Goal: Task Accomplishment & Management: Complete application form

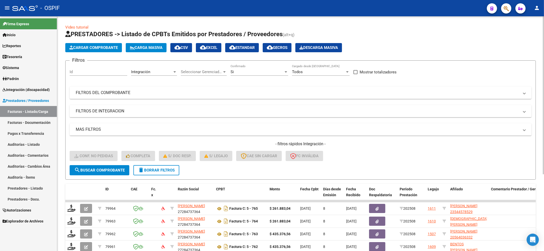
scroll to position [114, 0]
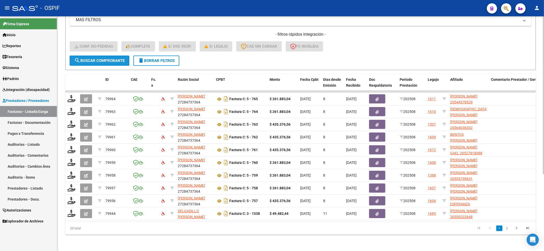
click at [102, 56] on button "search Buscar Comprobante" at bounding box center [100, 61] width 60 height 10
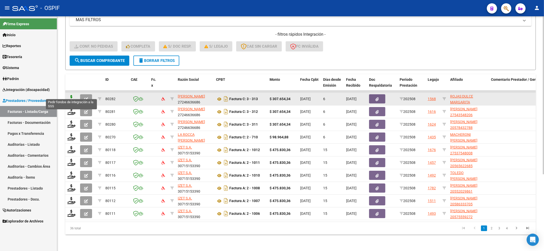
click at [71, 95] on icon at bounding box center [71, 98] width 8 height 7
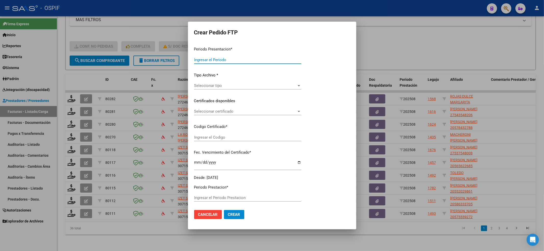
type input "202508"
type input "$ 307.654,34"
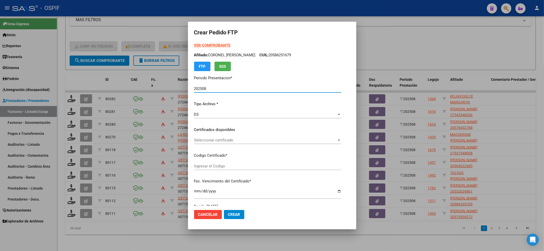
type input "0100054724170-20241210-20261210-BUE-427"
type input "[DATE]"
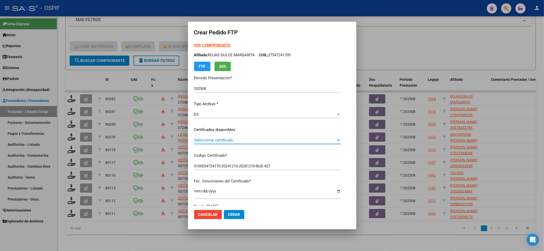
click at [216, 140] on span "Seleccionar certificado" at bounding box center [265, 140] width 142 height 5
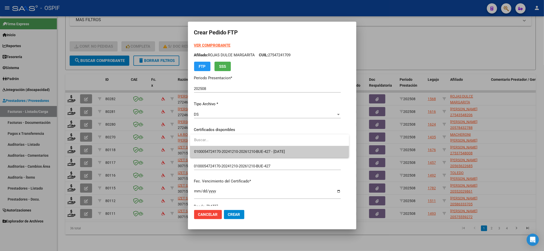
click at [214, 150] on span "0100054724170-20241210-20261210-BUE-427 - [DATE]" at bounding box center [239, 152] width 91 height 5
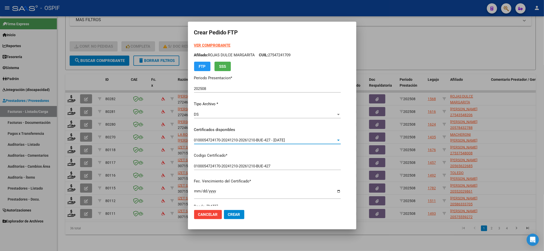
scroll to position [102, 0]
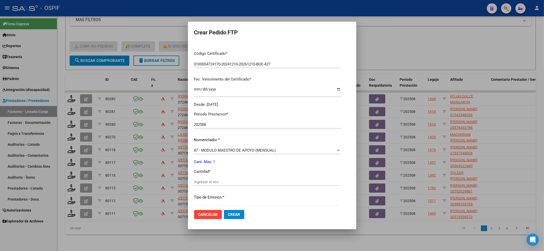
click at [204, 184] on input "Ingresar el nro" at bounding box center [267, 182] width 147 height 5
type input "1"
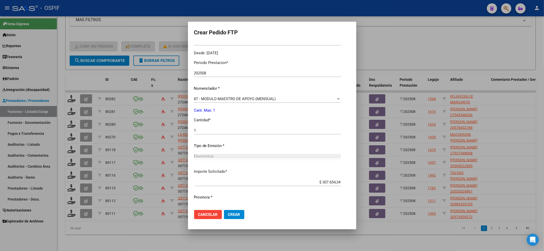
scroll to position [164, 0]
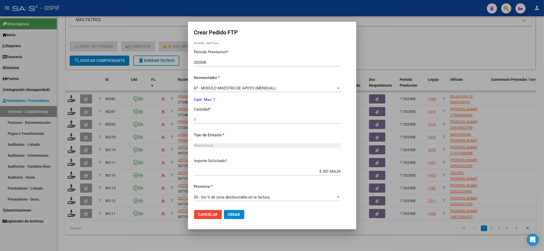
click at [238, 211] on button "Crear" at bounding box center [234, 214] width 20 height 9
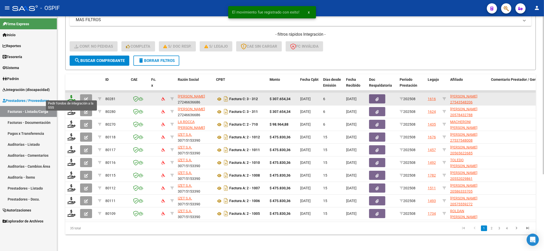
click at [71, 95] on icon at bounding box center [71, 98] width 8 height 7
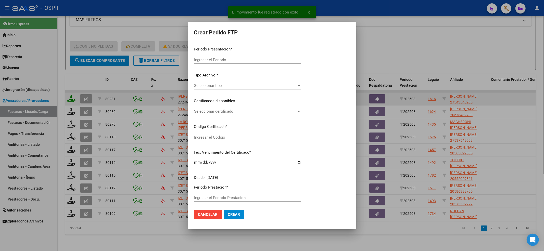
type input "202508"
type input "$ 307.654,34"
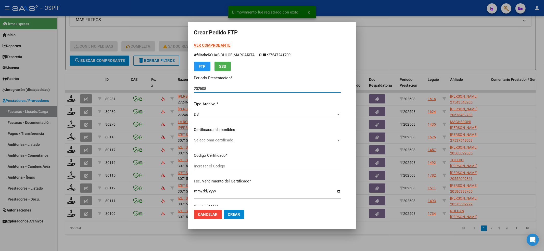
type input "0100054354820-20230913-20280913-BS-427"
type input "[DATE]"
click at [219, 142] on span "Seleccionar certificado" at bounding box center [256, 140] width 125 height 5
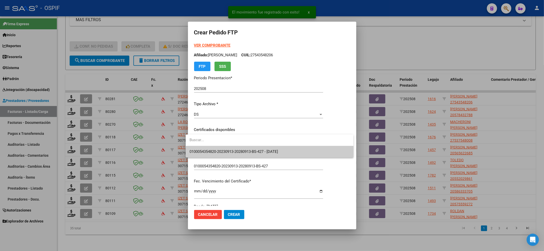
click at [218, 155] on span "0100054354820-20230913-20280913-BS-427 - [DATE]" at bounding box center [270, 151] width 160 height 11
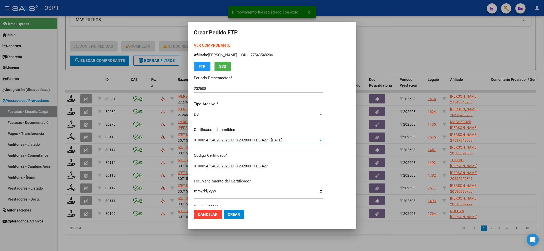
scroll to position [136, 0]
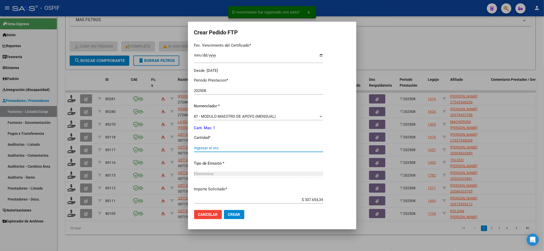
click at [213, 149] on input "Ingresar el nro" at bounding box center [258, 148] width 129 height 5
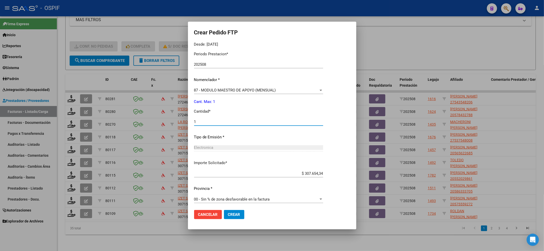
scroll to position [164, 0]
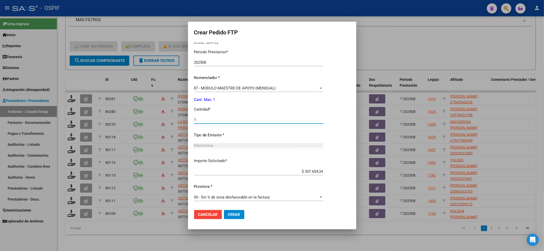
type input "1"
click at [233, 213] on span "Crear" at bounding box center [234, 215] width 12 height 5
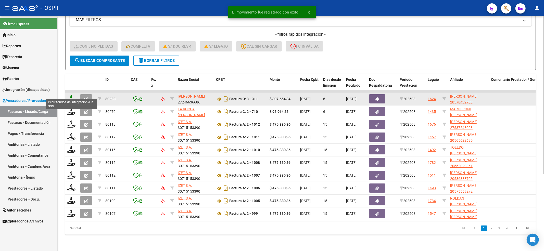
click at [72, 95] on icon at bounding box center [71, 98] width 8 height 7
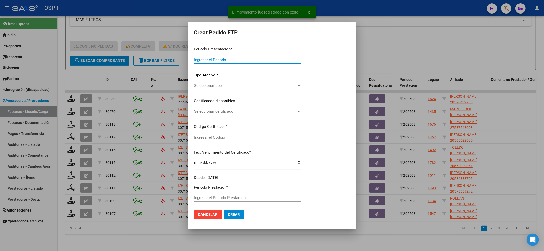
type input "202508"
type input "$ 307.654,34"
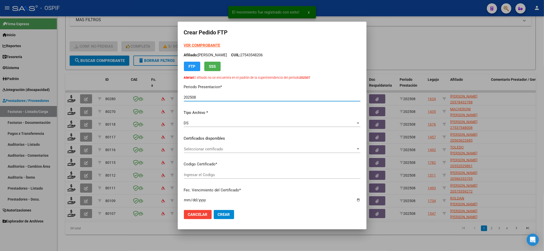
type input "0200057843278-20221013-20251013-BS-427"
type input "[DATE]"
click at [213, 147] on span "Seleccionar certificado" at bounding box center [270, 149] width 172 height 5
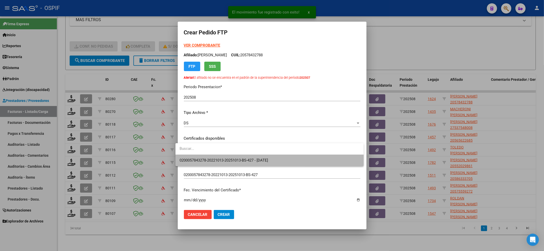
click at [205, 157] on span "0200057843278-20221013-20251013-BS-427 - [DATE]" at bounding box center [270, 160] width 180 height 11
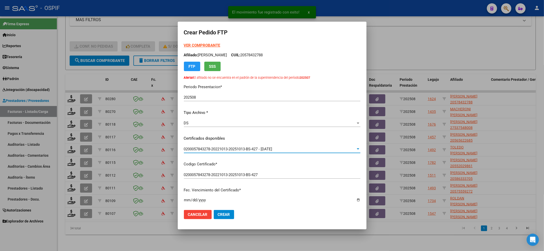
scroll to position [136, 0]
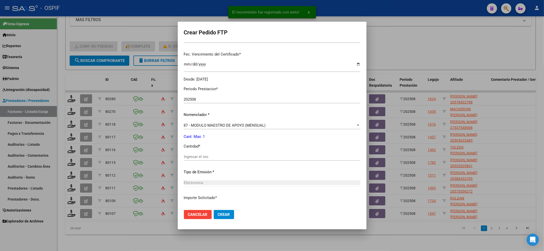
click at [205, 157] on input "Ingresar el nro" at bounding box center [272, 157] width 177 height 5
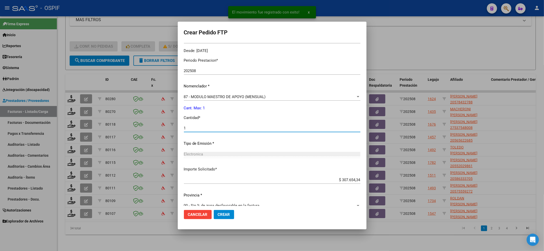
scroll to position [173, 0]
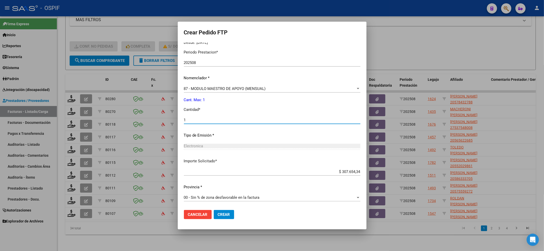
type input "1"
click at [219, 211] on button "Crear" at bounding box center [224, 214] width 20 height 9
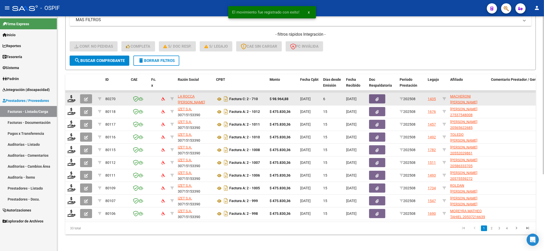
click at [70, 97] on div at bounding box center [71, 99] width 9 height 8
click at [71, 95] on icon at bounding box center [71, 98] width 8 height 7
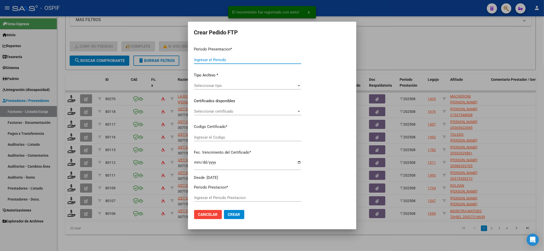
type input "202508"
type input "$ 98.964,88"
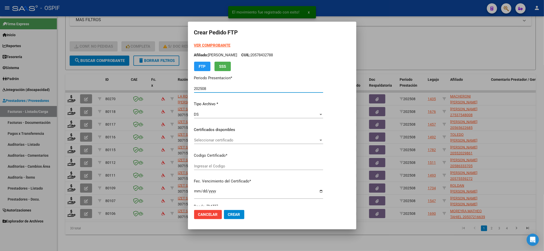
type input "000541289462025082020280820-BS AS-427"
type input "[DATE]"
click at [229, 137] on div "Seleccionar certificado Seleccionar certificado" at bounding box center [258, 141] width 129 height 8
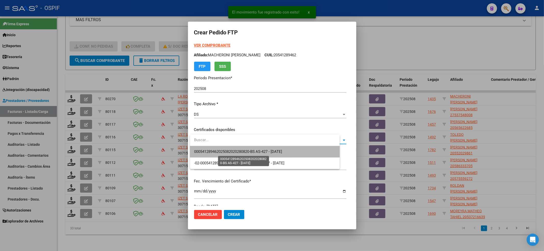
click at [219, 150] on span "000541289462025082020280820-BS AS-427 - [DATE]" at bounding box center [238, 152] width 88 height 5
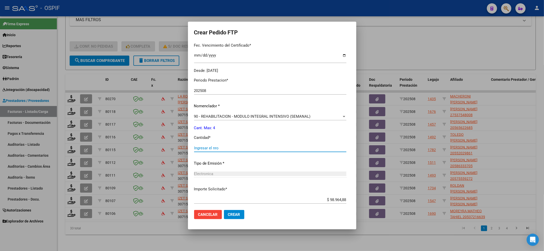
click at [218, 147] on input "Ingresar el nro" at bounding box center [270, 148] width 152 height 5
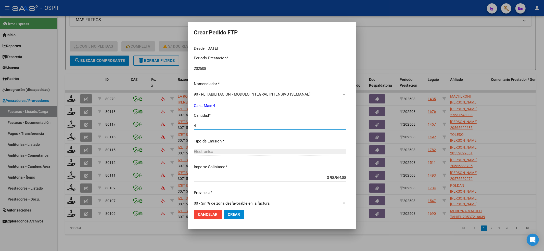
scroll to position [164, 0]
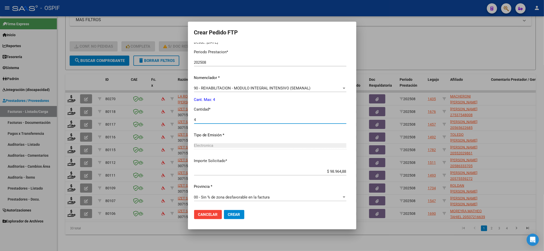
type input "4"
click at [228, 214] on span "Crear" at bounding box center [234, 215] width 12 height 5
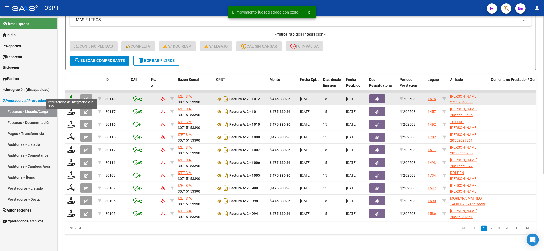
click at [70, 95] on icon at bounding box center [71, 98] width 8 height 7
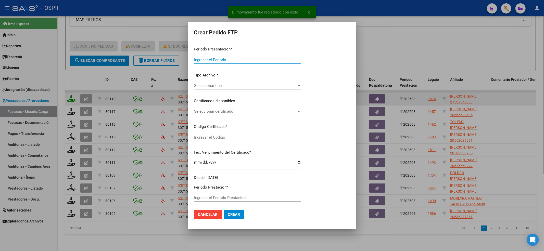
type input "202508"
type input "$ 475.830,36"
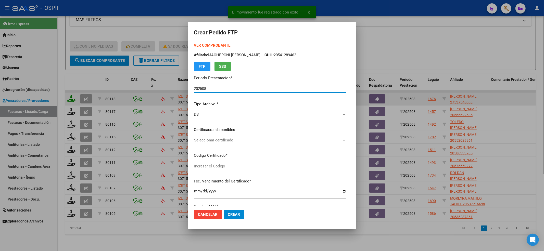
type input "0100053754800-20250106-20280106-BS-427"
type input "[DATE]"
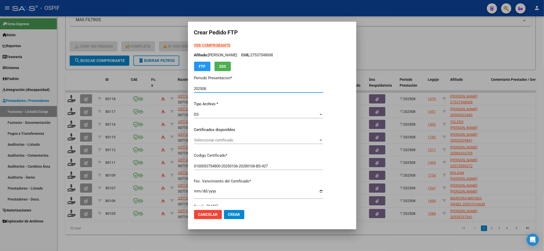
drag, startPoint x: 207, startPoint y: 138, endPoint x: 208, endPoint y: 141, distance: 3.7
click at [208, 141] on span "Seleccionar certificado" at bounding box center [256, 140] width 125 height 5
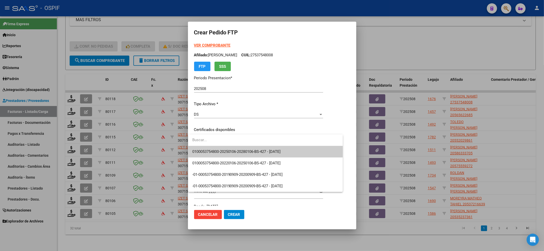
click at [208, 151] on span "0100053754800-20250106-20280106-BS-427 - [DATE]" at bounding box center [236, 152] width 89 height 5
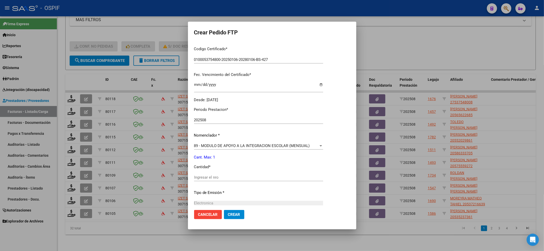
scroll to position [136, 0]
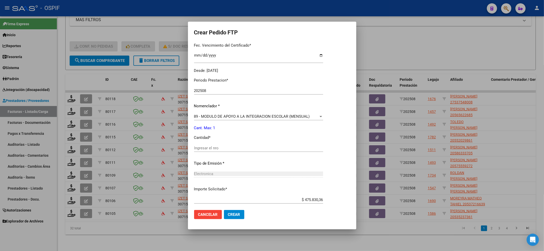
click at [217, 148] on input "Ingresar el nro" at bounding box center [258, 148] width 129 height 5
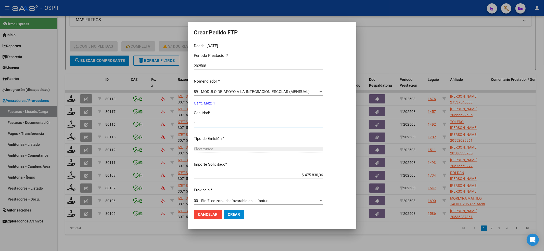
scroll to position [164, 0]
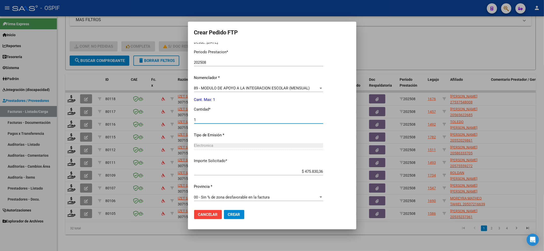
type input "1"
click at [237, 213] on span "Crear" at bounding box center [234, 215] width 12 height 5
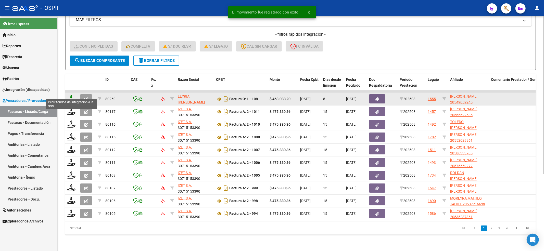
click at [71, 95] on icon at bounding box center [71, 98] width 8 height 7
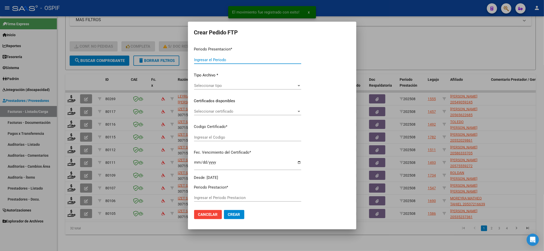
type input "202508"
type input "$ 468.083,20"
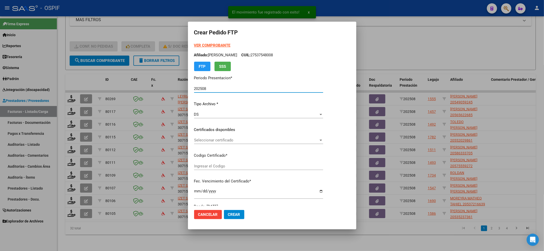
type input "0200054905924-20221110-20271110-BS-427"
type input "[DATE]"
click at [205, 45] on strong "VER COMPROBANTE" at bounding box center [212, 45] width 36 height 5
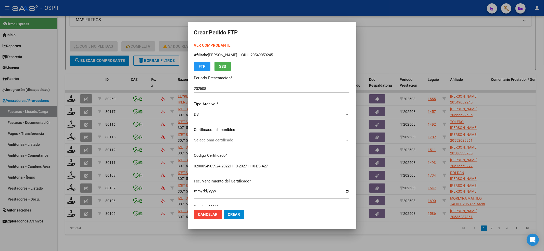
click at [200, 143] on div "Seleccionar certificado Seleccionar certificado" at bounding box center [271, 141] width 155 height 8
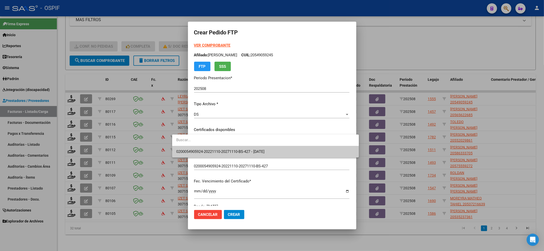
click at [199, 146] on span "0200054905924-20221110-20271110-BS-427 - [DATE]" at bounding box center [265, 151] width 179 height 11
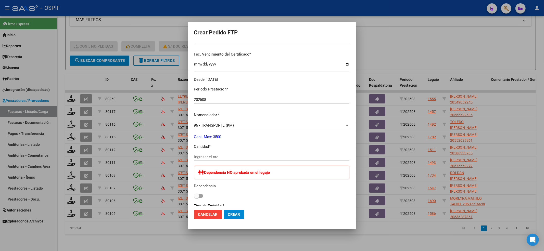
scroll to position [136, 0]
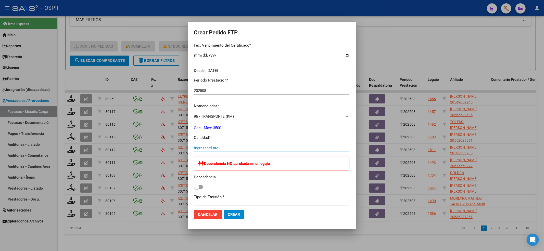
click at [194, 150] on input "Ingresar el nro" at bounding box center [271, 148] width 155 height 5
type input "640"
click at [194, 186] on span at bounding box center [198, 188] width 9 height 4
click at [196, 189] on input "checkbox" at bounding box center [196, 189] width 0 height 0
checkbox input "true"
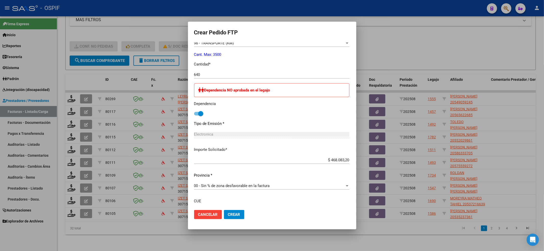
scroll to position [250, 0]
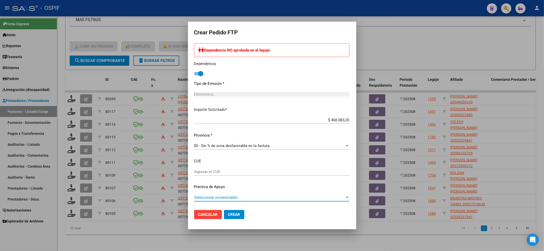
click at [197, 197] on span "Seleccionar nomenclador" at bounding box center [269, 197] width 151 height 5
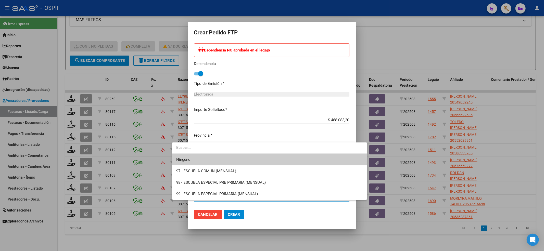
click at [179, 154] on span "Ninguno" at bounding box center [269, 159] width 187 height 11
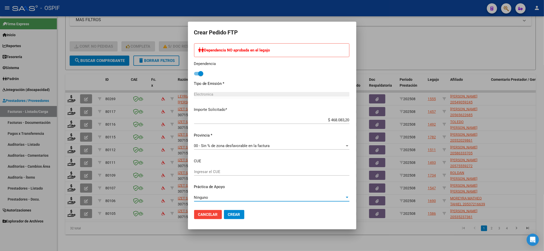
click at [228, 213] on span "Crear" at bounding box center [234, 215] width 12 height 5
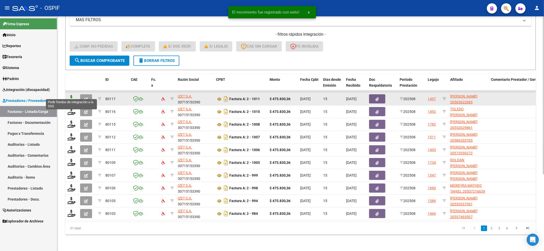
click at [72, 95] on icon at bounding box center [71, 98] width 8 height 7
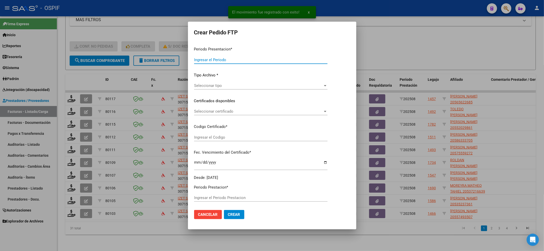
type input "202508"
type input "$ 475.830,36"
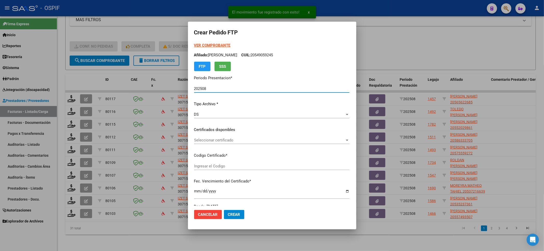
type input "02-00056562268-20220225-20250225-BS-427"
type input "[DATE]"
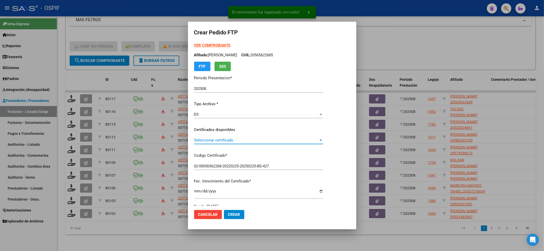
click at [199, 142] on span "Seleccionar certificado" at bounding box center [256, 140] width 125 height 5
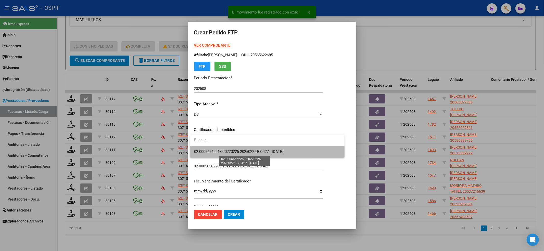
click at [199, 151] on span "02-00056562268-20220225-20250225-BS-427 - [DATE]" at bounding box center [239, 152] width 90 height 5
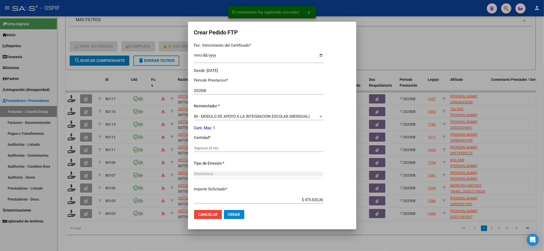
click at [200, 147] on input "Ingresar el nro" at bounding box center [258, 148] width 129 height 5
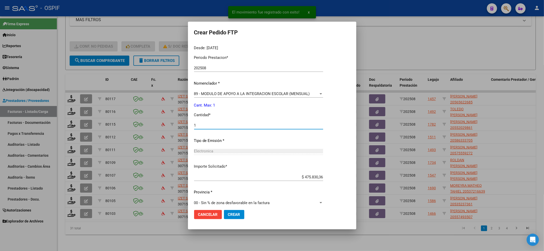
scroll to position [164, 0]
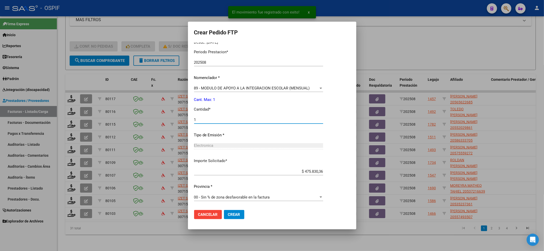
type input "1"
click at [238, 215] on span "Crear" at bounding box center [234, 215] width 12 height 5
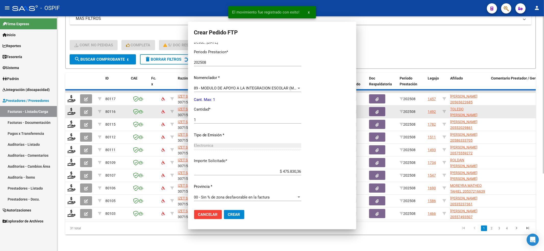
scroll to position [0, 0]
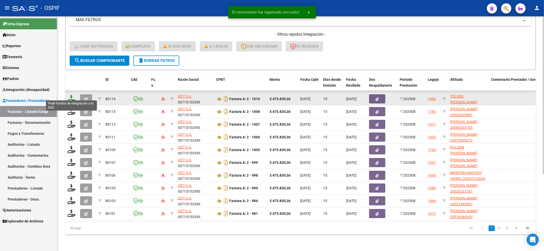
click at [70, 95] on icon at bounding box center [71, 98] width 8 height 7
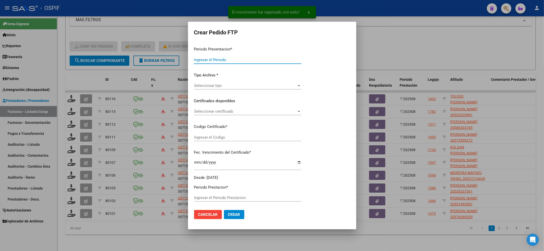
type input "202508"
type input "$ 475.830,36"
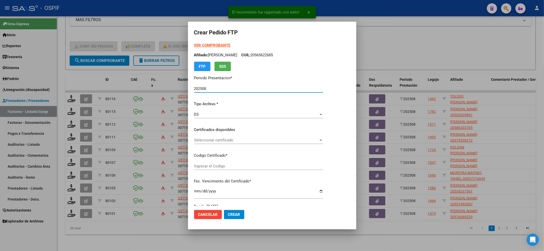
type input "02-00057375516-20220712-20250712-BS-427"
type input "[DATE]"
click at [217, 146] on div "Seleccionar certificado Seleccionar certificado" at bounding box center [266, 143] width 144 height 13
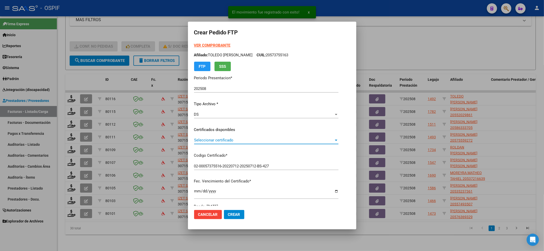
click at [214, 154] on p "Codigo Certificado *" at bounding box center [266, 156] width 144 height 6
click at [212, 142] on span "Seleccionar certificado" at bounding box center [264, 140] width 140 height 5
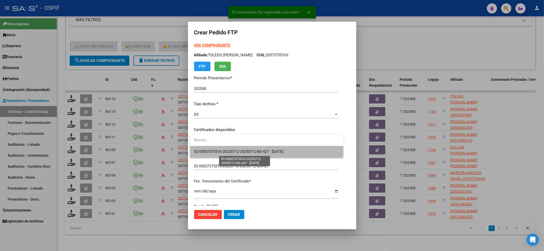
click at [208, 151] on span "02-00057375516-20220712-20250712-BS-427 - [DATE]" at bounding box center [239, 152] width 90 height 5
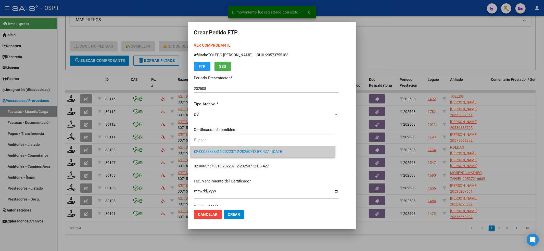
scroll to position [136, 0]
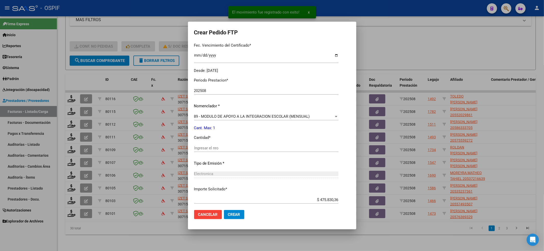
click at [208, 142] on div "Periodo Prestacion * 202508 Ingresar el Periodo Prestacion Nomenclador * 89 - M…" at bounding box center [266, 154] width 144 height 161
click at [208, 147] on input "Ingresar el nro" at bounding box center [266, 148] width 144 height 5
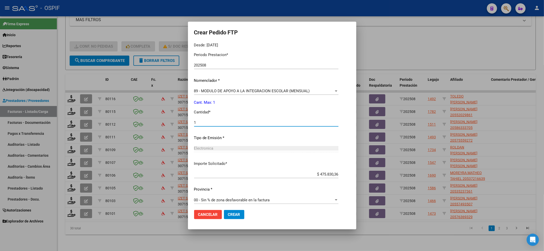
scroll to position [164, 0]
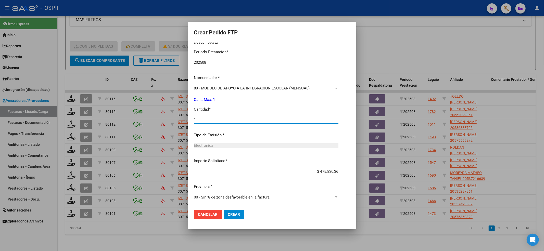
type input "1"
click at [232, 217] on button "Crear" at bounding box center [234, 214] width 20 height 9
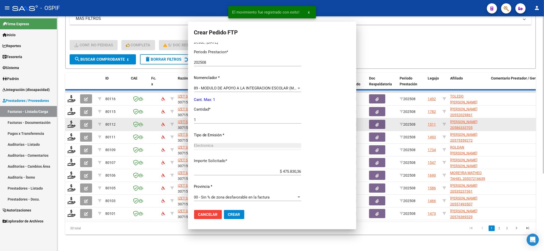
scroll to position [0, 0]
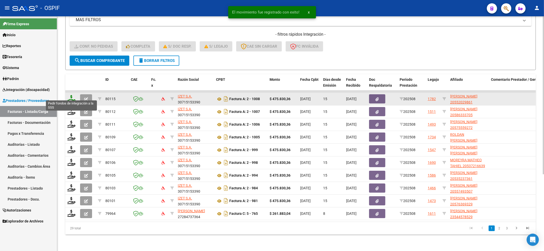
click at [72, 95] on icon at bounding box center [71, 98] width 8 height 7
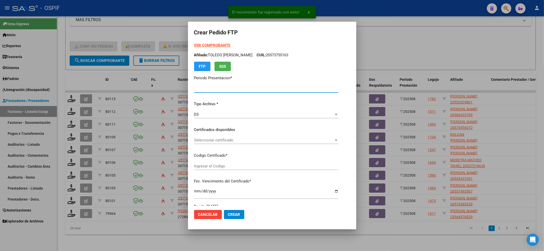
type input "202508"
type input "$ 475.830,36"
type input "5474847019"
type input "[DATE]"
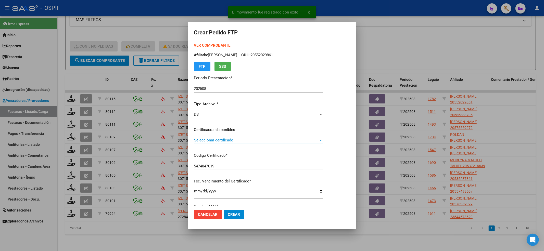
click at [206, 140] on span "Seleccionar certificado" at bounding box center [256, 140] width 125 height 5
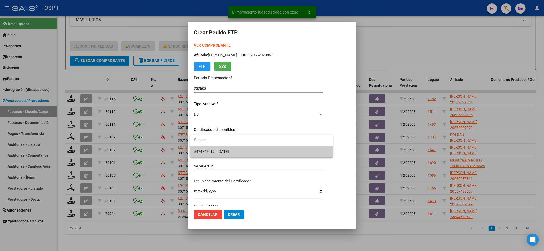
click at [204, 145] on input "dropdown search" at bounding box center [261, 139] width 143 height 11
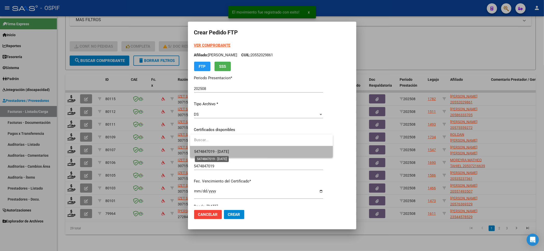
click at [203, 150] on span "5474847019 - [DATE]" at bounding box center [211, 152] width 35 height 5
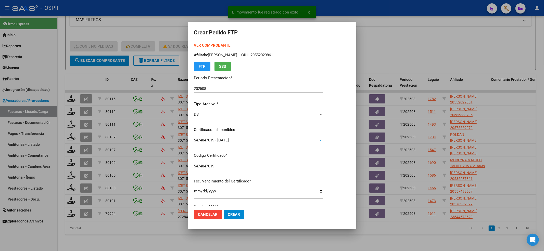
scroll to position [102, 0]
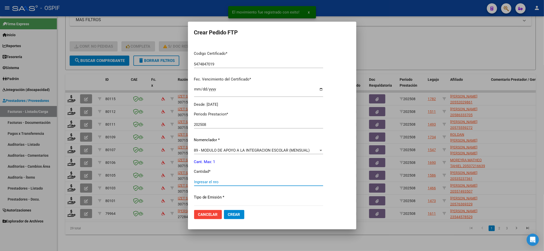
click at [202, 184] on input "Ingresar el nro" at bounding box center [258, 182] width 129 height 5
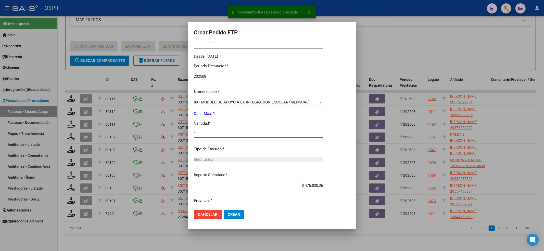
scroll to position [164, 0]
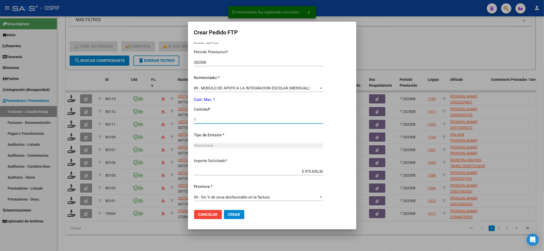
type input "1"
click at [234, 214] on span "Crear" at bounding box center [234, 215] width 12 height 5
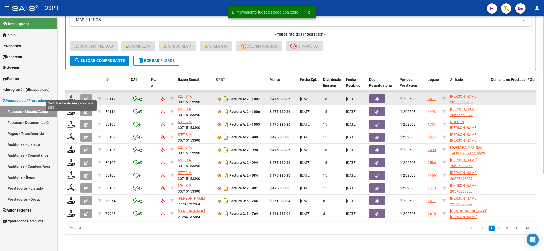
click at [71, 95] on icon at bounding box center [71, 98] width 8 height 7
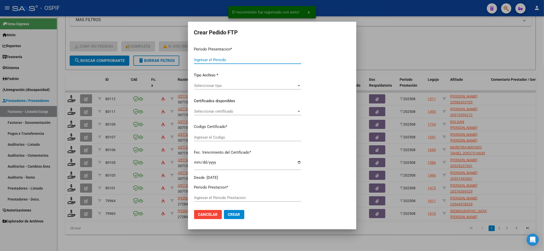
type input "202508"
type input "$ 475.830,36"
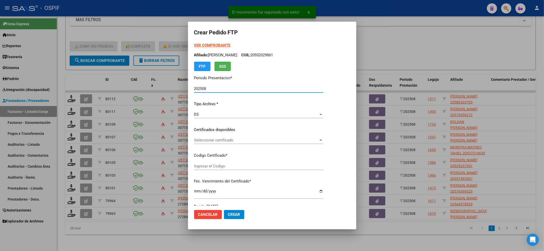
type input "0200058633370-20230919-20240919-BS-427"
type input "[DATE]"
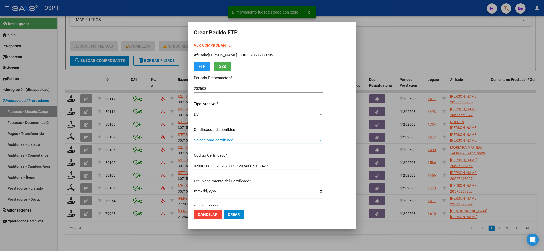
click at [233, 139] on span "Seleccionar certificado" at bounding box center [256, 140] width 125 height 5
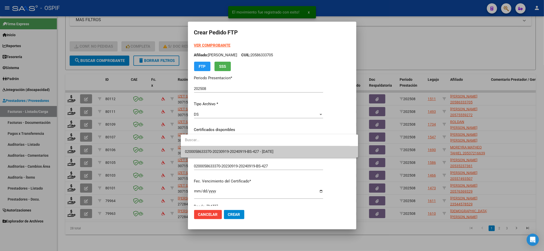
click at [233, 150] on span "0200058633370-20230919-20240919-BS-427 - [DATE]" at bounding box center [229, 152] width 89 height 5
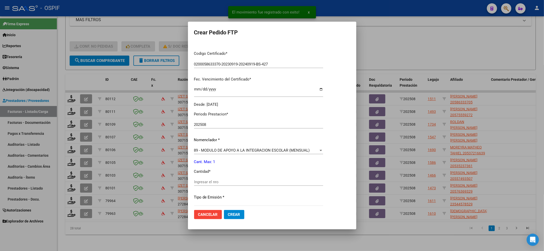
click at [210, 180] on input "Ingresar el nro" at bounding box center [258, 182] width 129 height 5
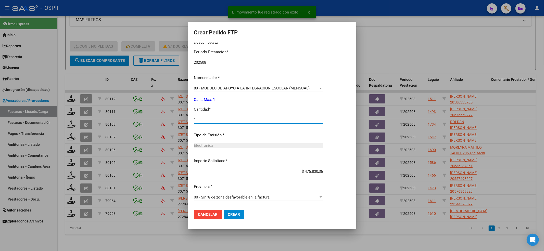
type input "1"
click at [228, 217] on span "Crear" at bounding box center [234, 215] width 12 height 5
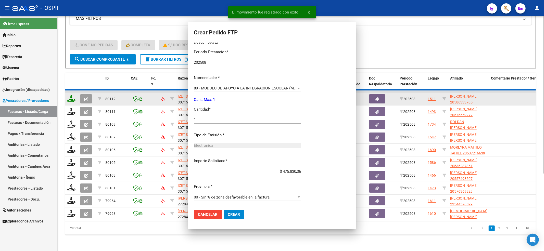
scroll to position [0, 0]
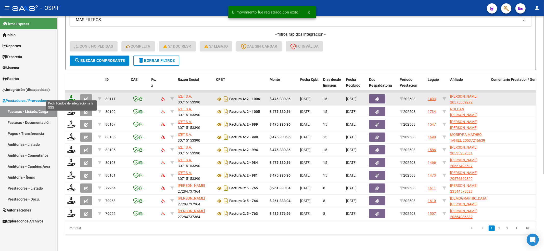
click at [71, 95] on icon at bounding box center [71, 98] width 8 height 7
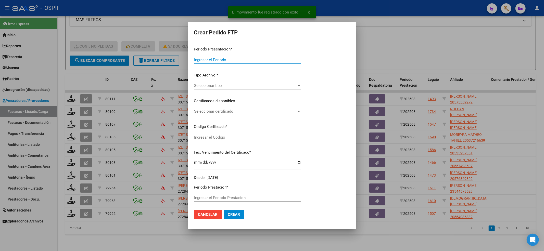
type input "202508"
type input "$ 475.830,36"
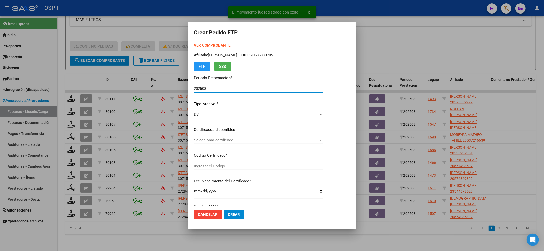
type input "020005755592720230322-20260322-BS-427"
type input "[DATE]"
click at [224, 139] on span "Seleccionar certificado" at bounding box center [256, 140] width 125 height 5
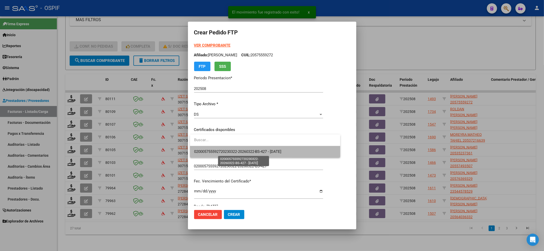
click at [219, 154] on span "020005755592720230322-20260322-BS-427 - [DATE]" at bounding box center [238, 152] width 88 height 5
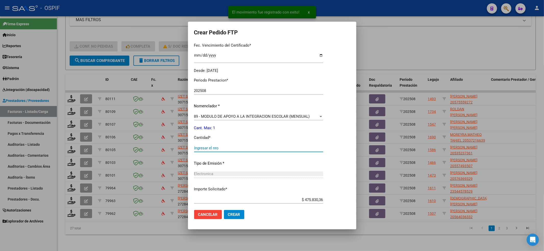
click at [218, 149] on input "Ingresar el nro" at bounding box center [258, 148] width 129 height 5
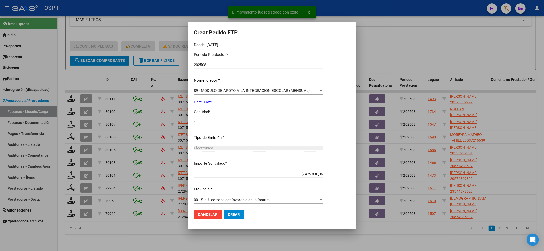
scroll to position [164, 0]
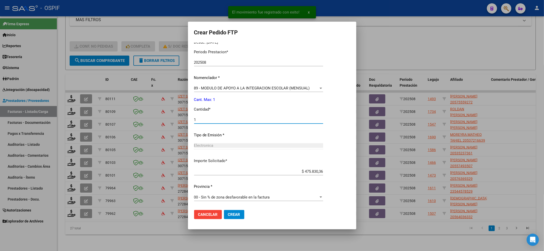
type input "1"
click at [239, 215] on span "Crear" at bounding box center [234, 215] width 12 height 5
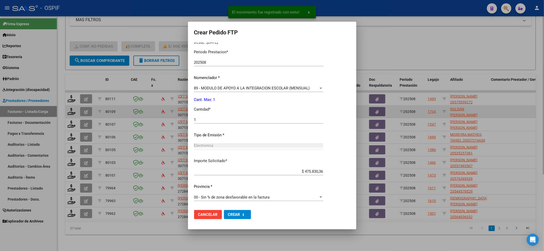
scroll to position [0, 0]
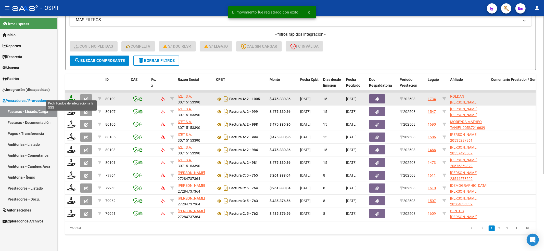
click at [72, 96] on icon at bounding box center [71, 98] width 8 height 7
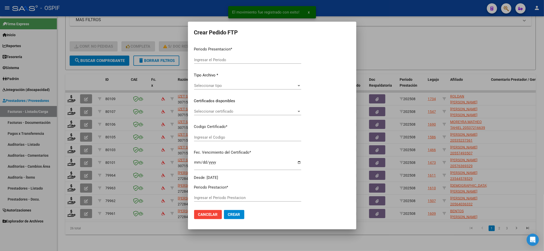
type input "202508"
type input "$ 475.830,36"
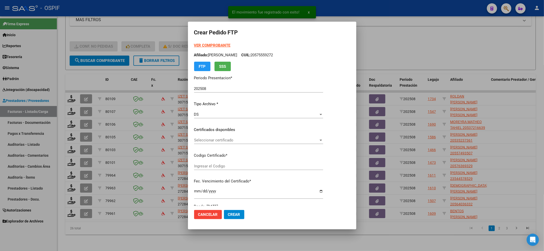
type input "0200057375765-20230824-20250824-BS-427"
type input "[DATE]"
click at [234, 142] on span "Seleccionar certificado" at bounding box center [264, 140] width 140 height 5
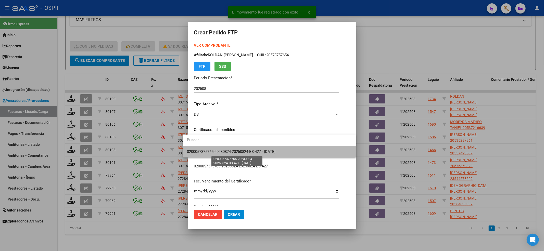
click at [232, 150] on span "0200057375765-20230824-20250824-BS-427 - [DATE]" at bounding box center [231, 152] width 89 height 5
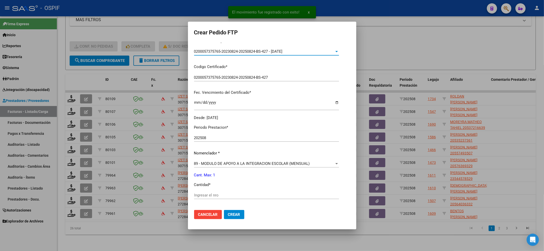
scroll to position [102, 0]
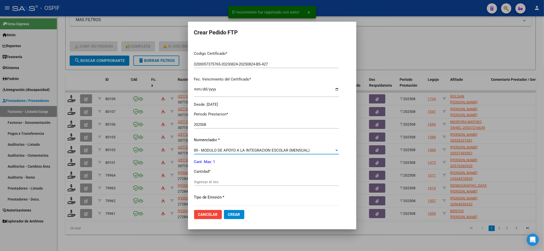
click at [232, 151] on span "89 - MODULO DE APOYO A LA INTEGRACION ESCOLAR (MENSUAL)" at bounding box center [252, 150] width 116 height 5
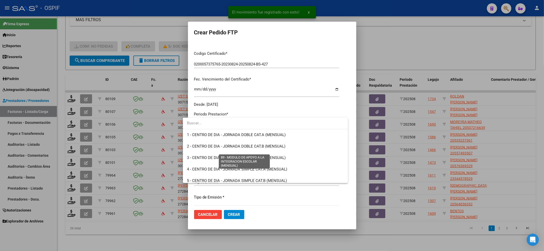
scroll to position [995, 0]
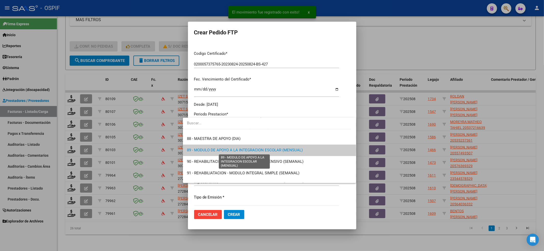
click at [232, 150] on span "89 - MODULO DE APOYO A LA INTEGRACION ESCOLAR (MENSUAL)" at bounding box center [245, 150] width 116 height 5
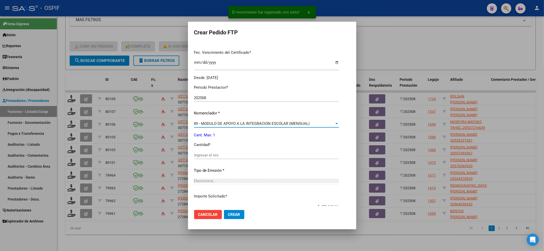
scroll to position [164, 0]
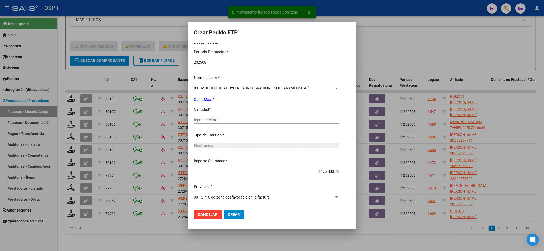
click at [217, 123] on div "Ingresar el nro" at bounding box center [266, 120] width 145 height 8
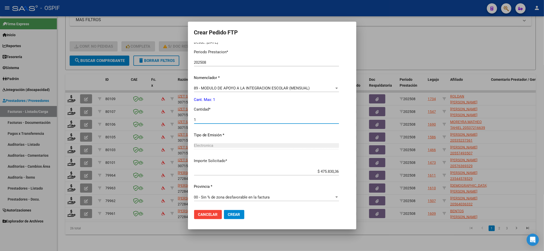
type input "1"
click at [223, 219] on mat-dialog-actions "Cancelar Crear" at bounding box center [272, 214] width 156 height 17
click at [228, 214] on span "Crear" at bounding box center [234, 215] width 12 height 5
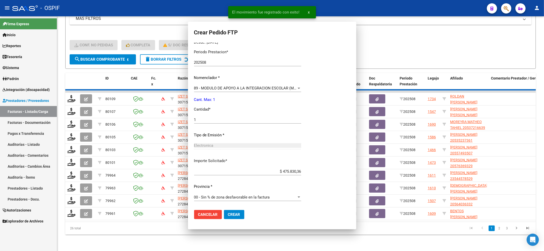
scroll to position [0, 0]
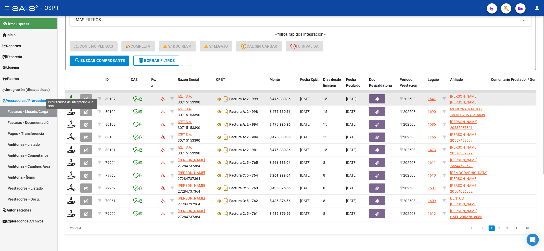
click at [70, 95] on icon at bounding box center [71, 98] width 8 height 7
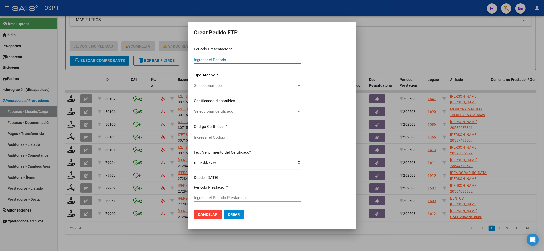
type input "202508"
type input "$ 475.830,36"
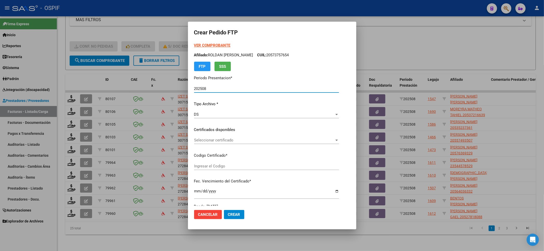
type input "02-00052841375-20220811-20250811-BS-427"
type input "[DATE]"
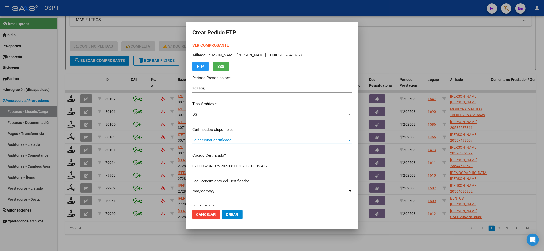
click at [221, 142] on span "Seleccionar certificado" at bounding box center [269, 140] width 155 height 5
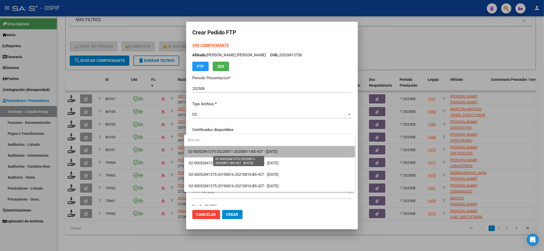
click at [218, 153] on span "02-00052841375-20220811-20250811-BS-427 - [DATE]" at bounding box center [233, 152] width 90 height 5
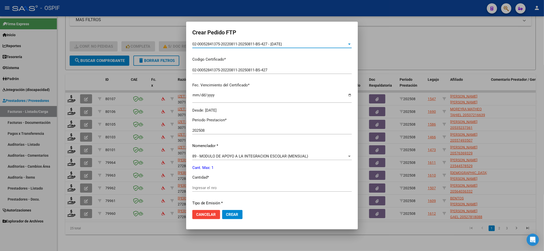
scroll to position [102, 0]
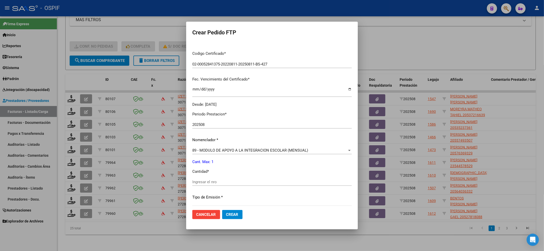
drag, startPoint x: 218, startPoint y: 149, endPoint x: 216, endPoint y: 153, distance: 4.0
click at [216, 153] on div "89 - MODULO DE APOYO A LA INTEGRACION ESCOLAR (MENSUAL)" at bounding box center [269, 150] width 155 height 5
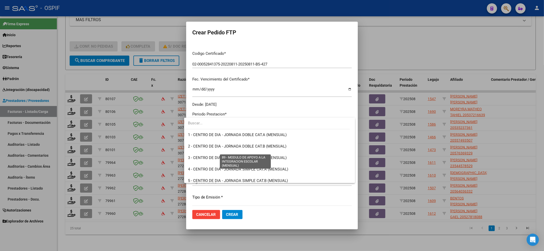
scroll to position [995, 0]
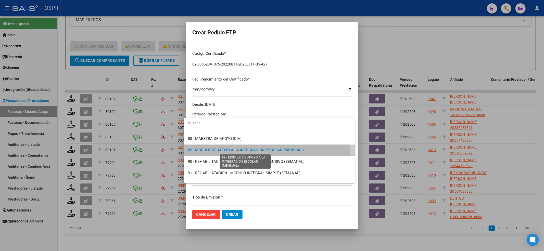
drag, startPoint x: 210, startPoint y: 148, endPoint x: 213, endPoint y: 157, distance: 9.1
click at [210, 148] on span "89 - MODULO DE APOYO A LA INTEGRACION ESCOLAR (MENSUAL)" at bounding box center [246, 150] width 116 height 5
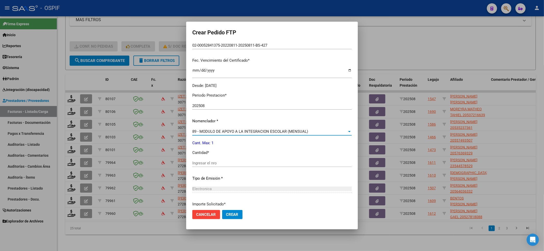
scroll to position [164, 0]
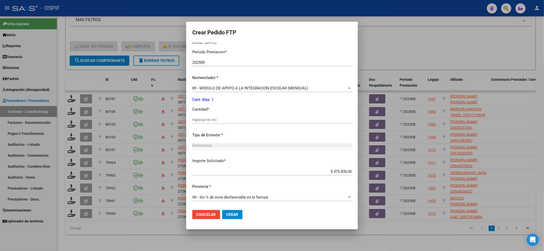
drag, startPoint x: 202, startPoint y: 116, endPoint x: 203, endPoint y: 121, distance: 6.0
click at [202, 116] on div "Periodo Prestacion * 202508 Ingresar el Periodo Prestacion Nomenclador * 89 - M…" at bounding box center [271, 125] width 159 height 161
click at [204, 121] on input "Ingresar el nro" at bounding box center [271, 120] width 159 height 5
type input "1"
click at [231, 212] on button "Crear" at bounding box center [232, 214] width 20 height 9
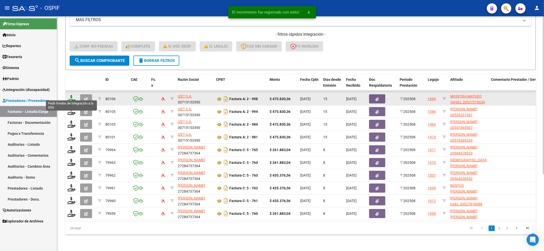
click at [72, 95] on icon at bounding box center [71, 98] width 8 height 7
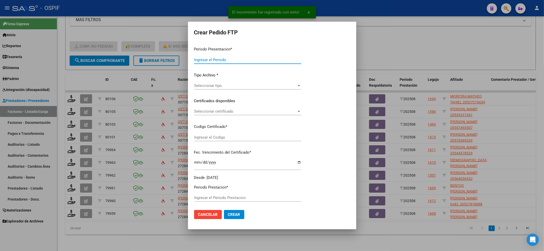
type input "202508"
type input "$ 475.830,36"
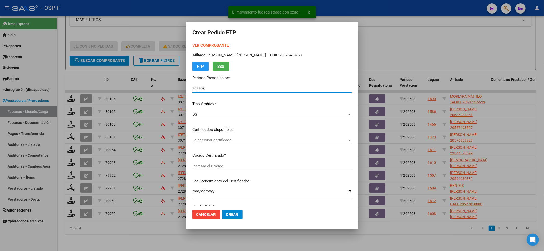
type input "0200053721663-20210611-20260611-BS-427"
type input "[DATE]"
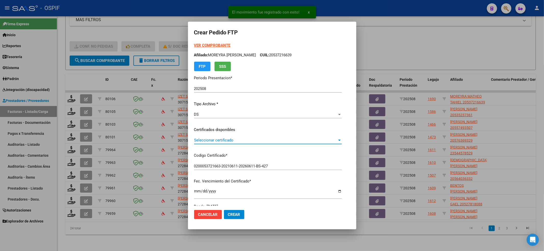
click at [225, 138] on span "Seleccionar certificado" at bounding box center [265, 140] width 143 height 5
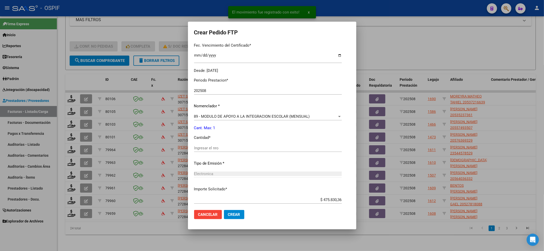
click at [224, 149] on input "Ingresar el nro" at bounding box center [268, 148] width 148 height 5
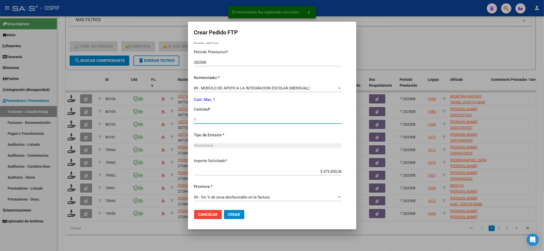
type input "1"
click at [234, 213] on span "Crear" at bounding box center [234, 215] width 12 height 5
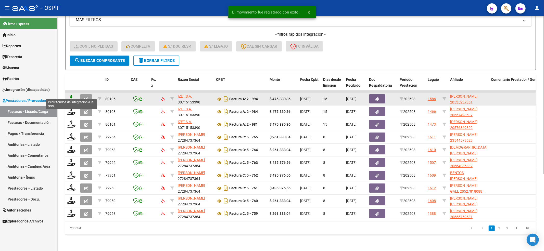
click at [70, 95] on icon at bounding box center [71, 98] width 8 height 7
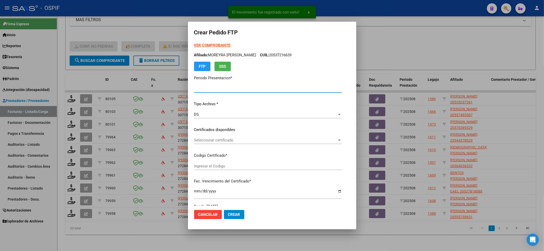
type input "202508"
type input "$ 475.830,36"
type input "0200053523736-20230215-20280215-BS-427"
type input "[DATE]"
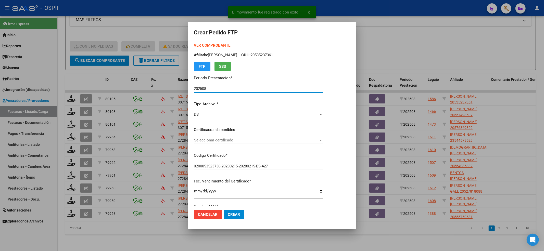
click at [216, 141] on span "Seleccionar certificado" at bounding box center [256, 140] width 125 height 5
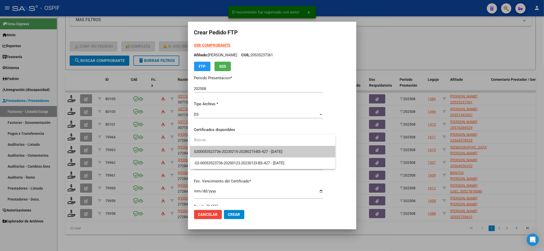
click at [215, 146] on span "0200053523736-20230215-20280215-BS-427 - [DATE]" at bounding box center [263, 151] width 138 height 11
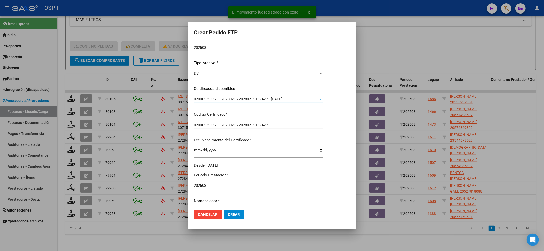
scroll to position [102, 0]
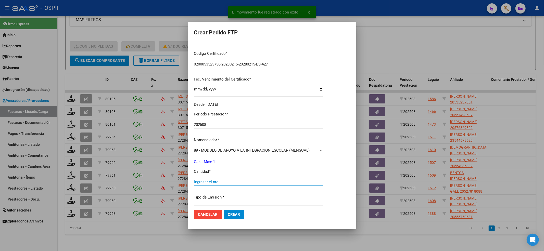
click at [207, 181] on input "Ingresar el nro" at bounding box center [258, 182] width 129 height 5
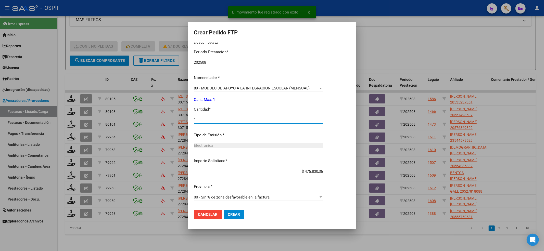
type input "1"
click at [230, 210] on button "Crear" at bounding box center [234, 214] width 20 height 9
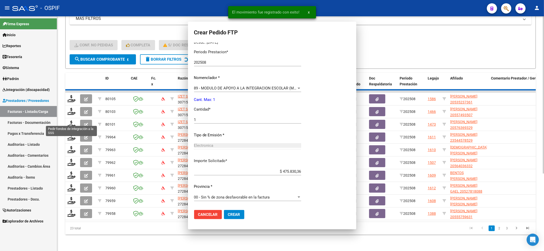
scroll to position [0, 0]
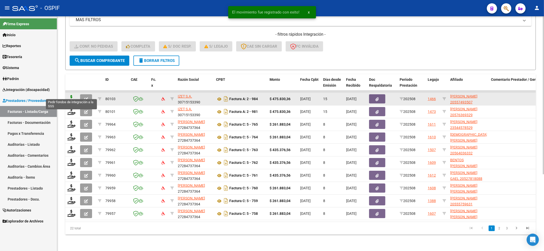
click at [67, 95] on icon at bounding box center [71, 98] width 8 height 7
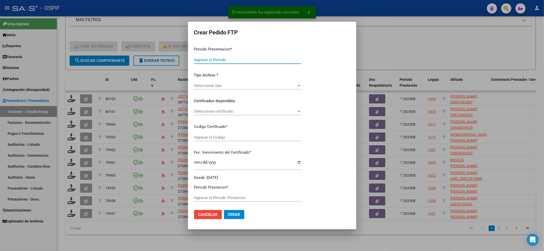
type input "202508"
type input "$ 475.830,36"
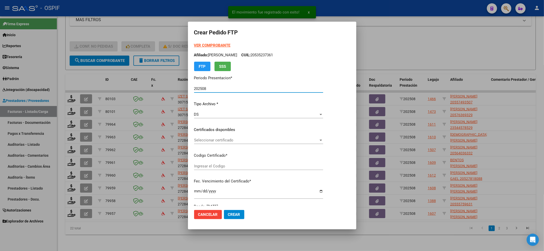
type input "0200055749350-20240422-20270422-BUE-427"
type input "[DATE]"
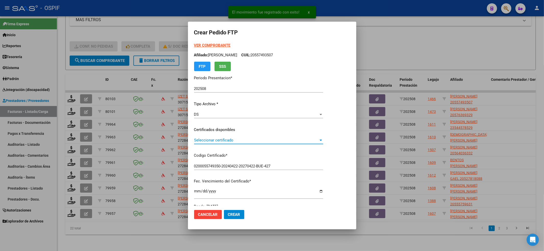
click at [213, 138] on span "Seleccionar certificado" at bounding box center [256, 140] width 125 height 5
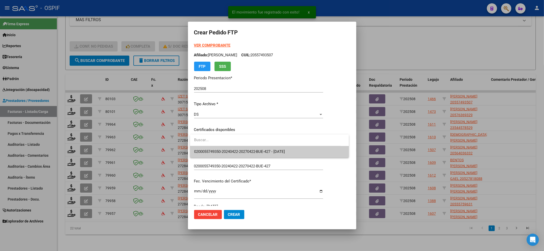
click at [208, 156] on span "0200055749350-20240422-20270422-BUE-427 - [DATE]" at bounding box center [269, 151] width 151 height 11
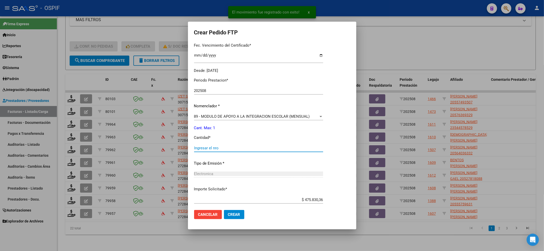
drag, startPoint x: 212, startPoint y: 147, endPoint x: 224, endPoint y: 166, distance: 22.2
click at [212, 147] on input "Ingresar el nro" at bounding box center [258, 148] width 129 height 5
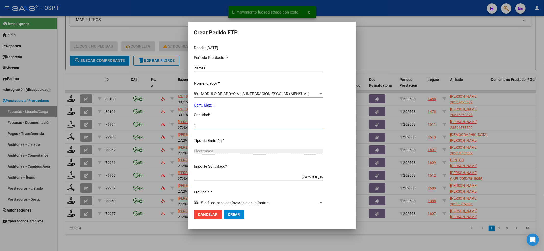
scroll to position [164, 0]
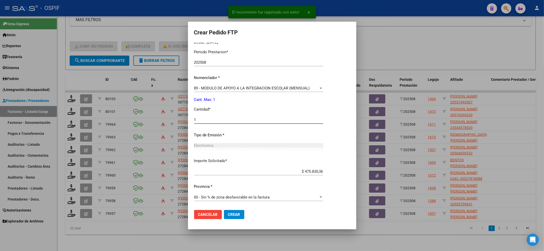
type input "1"
click at [239, 214] on span "Crear" at bounding box center [234, 215] width 12 height 5
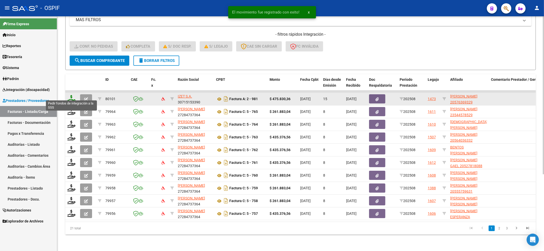
click at [72, 96] on icon at bounding box center [71, 98] width 8 height 7
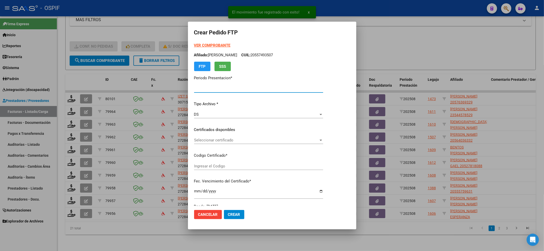
type input "202508"
type input "$ 475.830,36"
type input "020005763693220221128-20251128-BS-427"
type input "[DATE]"
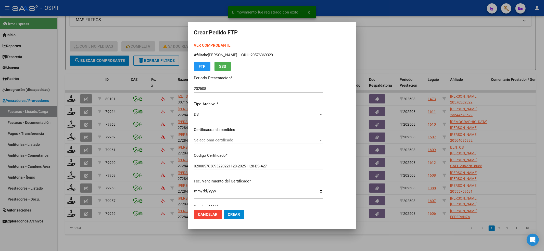
click at [201, 144] on div "Seleccionar certificado Seleccionar certificado" at bounding box center [258, 143] width 129 height 13
click at [204, 141] on span "Seleccionar certificado" at bounding box center [256, 140] width 125 height 5
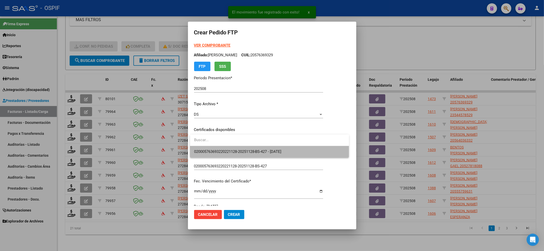
click at [203, 148] on span "020005763693220221128-20251128-BS-427 - [DATE]" at bounding box center [269, 151] width 151 height 11
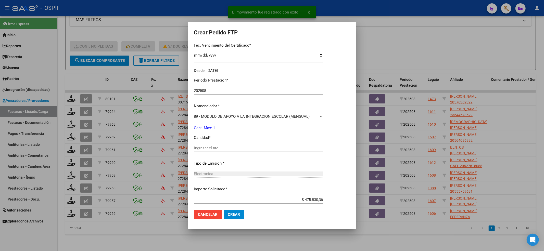
click at [204, 146] on input "Ingresar el nro" at bounding box center [258, 148] width 129 height 5
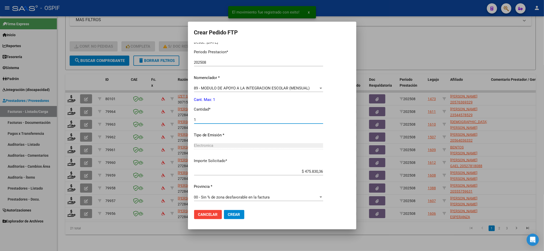
type input "1"
click at [230, 213] on span "Crear" at bounding box center [234, 215] width 12 height 5
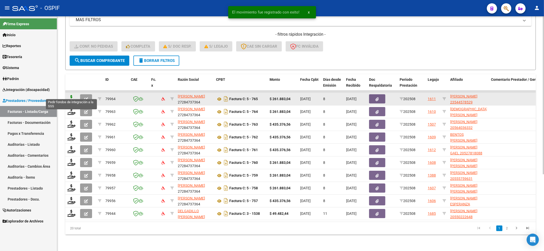
click at [73, 95] on icon at bounding box center [71, 98] width 8 height 7
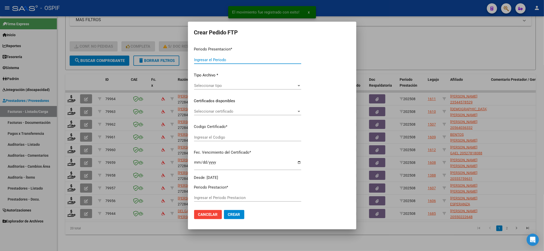
type input "202508"
type input "$ 261.883,04"
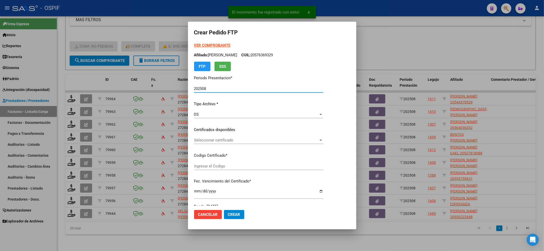
type input "020005445785220220817-20270817-BS-427"
type input "[DATE]"
click at [210, 142] on span "Seleccionar certificado" at bounding box center [256, 140] width 125 height 5
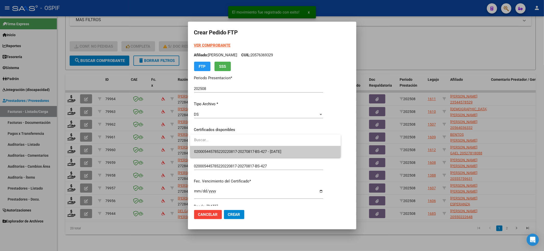
click at [210, 147] on span "020005445785220220817-20270817-BS-427 - [DATE]" at bounding box center [265, 151] width 143 height 11
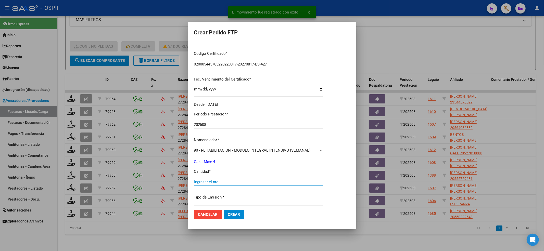
drag, startPoint x: 196, startPoint y: 181, endPoint x: 217, endPoint y: 197, distance: 26.2
click at [196, 182] on input "Ingresar el nro" at bounding box center [258, 182] width 129 height 5
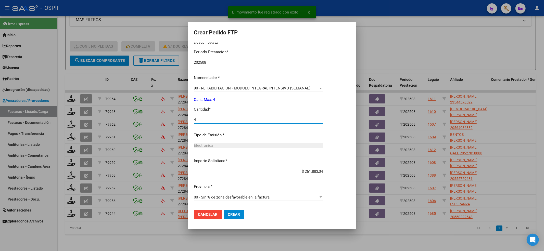
type input "4"
click at [228, 216] on span "Crear" at bounding box center [234, 215] width 12 height 5
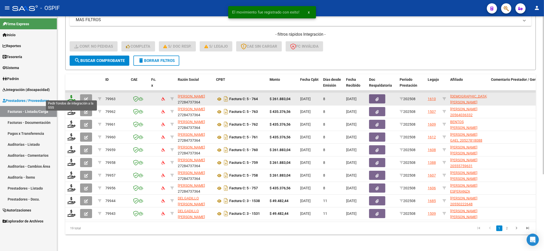
click at [71, 95] on icon at bounding box center [71, 98] width 8 height 7
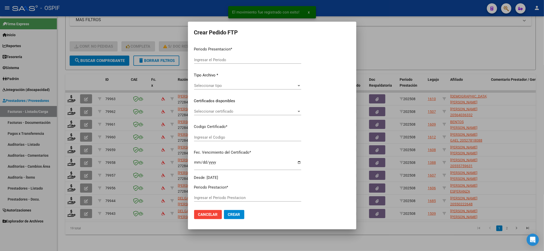
type input "202508"
type input "$ 261.883,04"
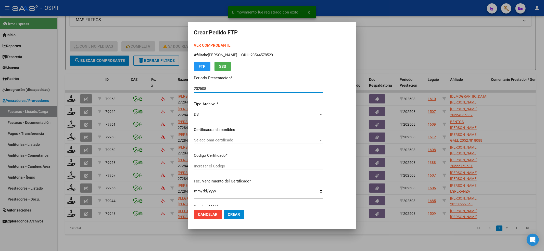
type input "02000521156820220302-20270302-BA-427"
type input "[DATE]"
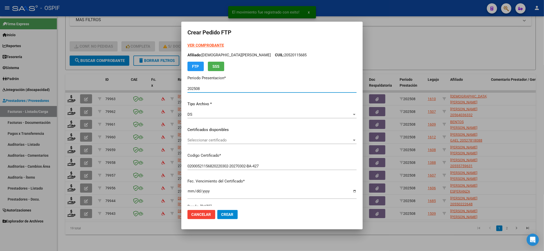
click at [223, 142] on span "Seleccionar certificado" at bounding box center [270, 140] width 165 height 5
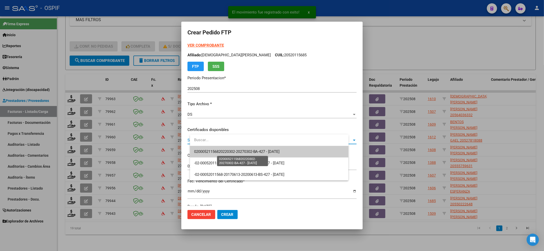
click at [218, 153] on span "02000521156820220302-20270302-BA-427 - [DATE]" at bounding box center [237, 152] width 86 height 5
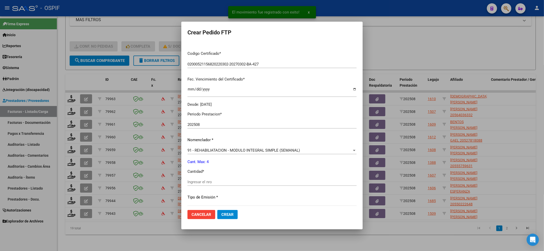
click at [210, 181] on input "Ingresar el nro" at bounding box center [272, 182] width 169 height 5
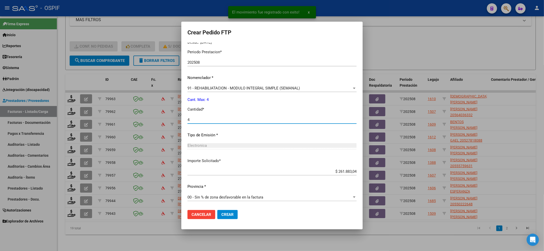
type input "4"
click at [232, 208] on mat-dialog-actions "Cancelar Crear" at bounding box center [272, 214] width 169 height 17
click at [232, 209] on mat-dialog-actions "Cancelar Crear" at bounding box center [272, 214] width 169 height 17
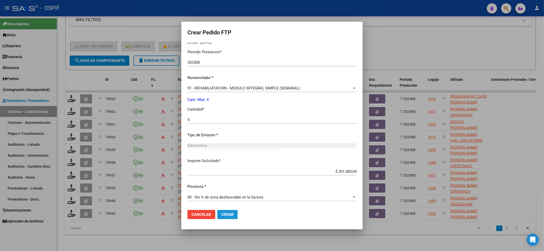
click at [232, 211] on button "Crear" at bounding box center [227, 214] width 20 height 9
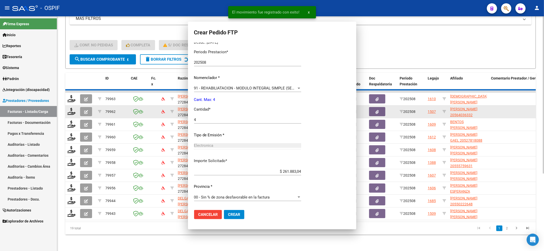
scroll to position [0, 0]
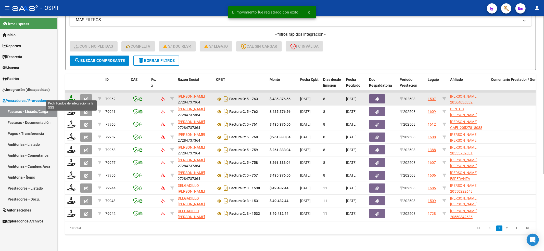
click at [70, 95] on icon at bounding box center [71, 98] width 8 height 7
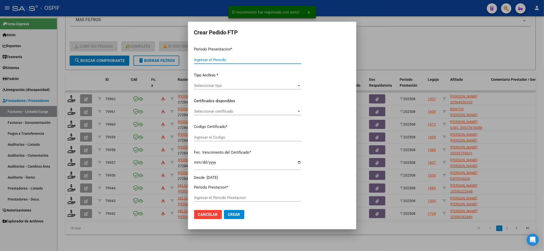
type input "202508"
type input "$ 435.376,56"
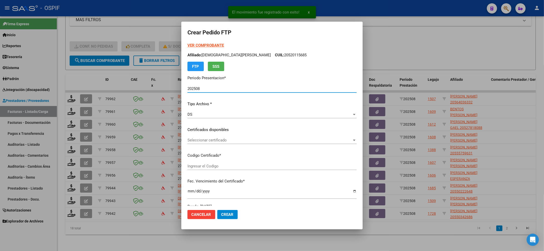
type input "000564036332022030320260303-BS AS-427"
type input "[DATE]"
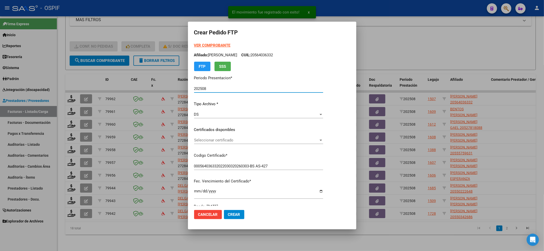
click at [211, 139] on span "Seleccionar certificado" at bounding box center [256, 140] width 125 height 5
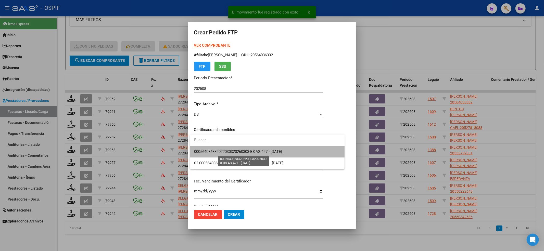
click at [207, 150] on span "000564036332022030320260303-BS AS-427 - [DATE]" at bounding box center [238, 152] width 88 height 5
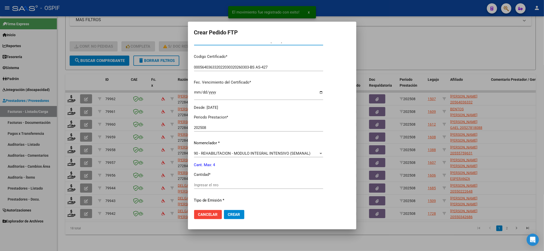
scroll to position [102, 0]
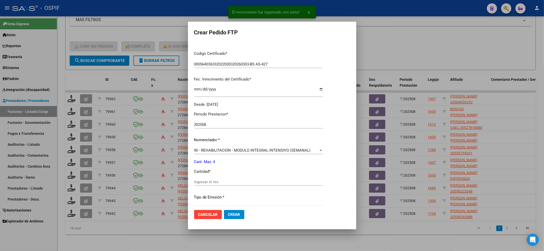
click at [206, 183] on input "Ingresar el nro" at bounding box center [258, 182] width 129 height 5
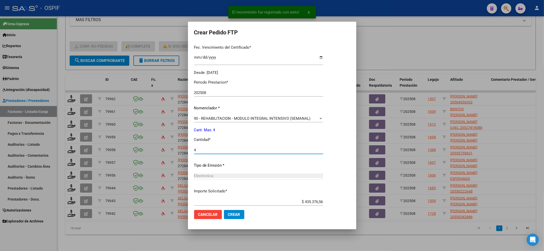
scroll to position [164, 0]
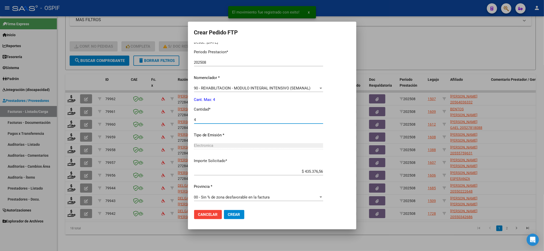
type input "4"
click at [230, 215] on span "Crear" at bounding box center [234, 215] width 12 height 5
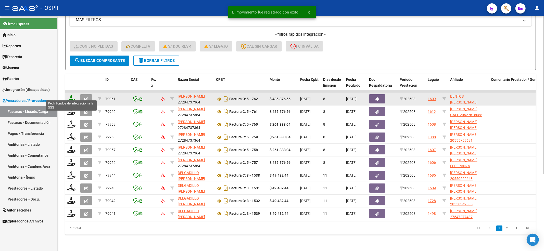
click at [72, 95] on icon at bounding box center [71, 98] width 8 height 7
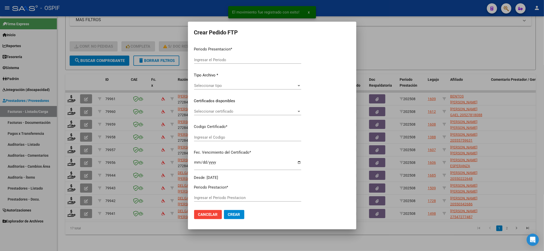
type input "202508"
type input "$ 435.376,56"
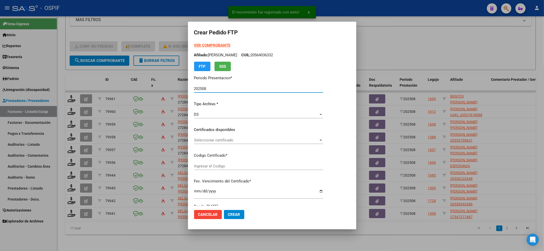
type input "0100054608358-20240308-20340308-BUE-427"
type input "[DATE]"
click at [273, 141] on span "Seleccionar certificado" at bounding box center [264, 140] width 140 height 5
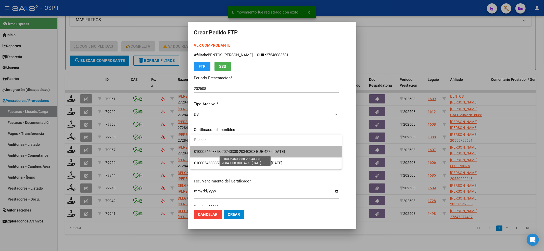
click at [258, 150] on span "0100054608358-20240308-20340308-BUE-427 - [DATE]" at bounding box center [239, 152] width 91 height 5
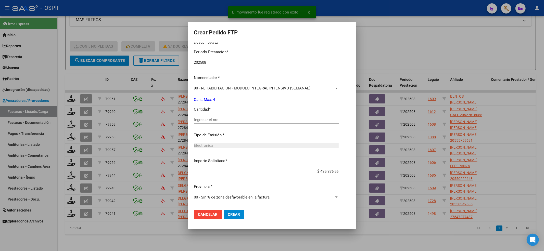
click at [205, 117] on div "Ingresar el nro" at bounding box center [266, 120] width 145 height 8
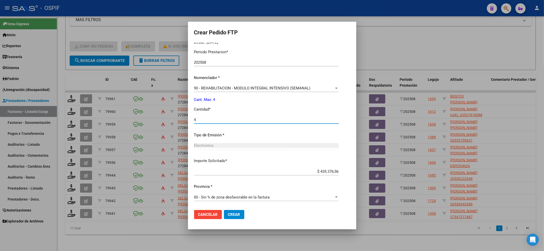
type input "4"
click at [242, 211] on button "Crear" at bounding box center [234, 214] width 20 height 9
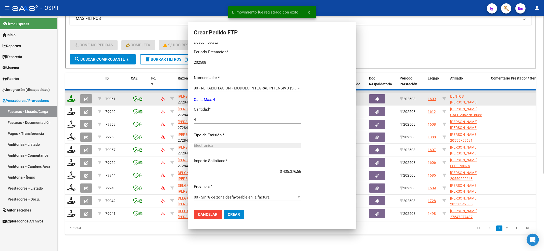
scroll to position [0, 0]
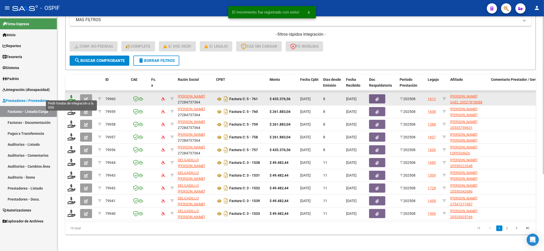
click at [70, 95] on icon at bounding box center [71, 98] width 8 height 7
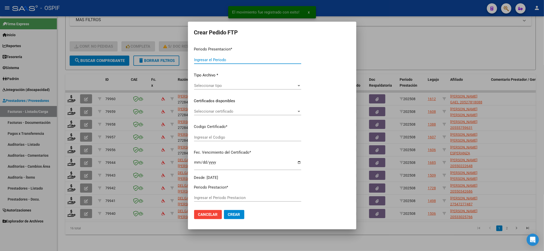
type input "202508"
type input "$ 435.376,56"
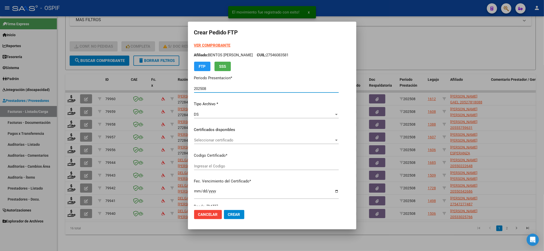
type input "-02-00052781808-20171030-20201030-BS-427"
type input "[DATE]"
click at [218, 141] on span "Seleccionar certificado" at bounding box center [264, 140] width 140 height 5
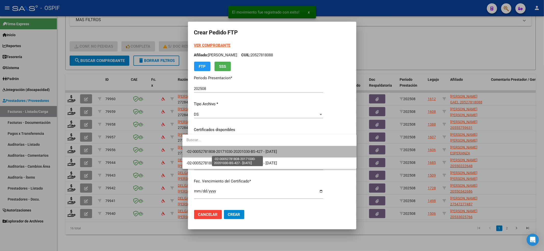
click at [215, 150] on span "-02-00052781808-20171030-20201030-BS-427 - [DATE]" at bounding box center [232, 152] width 91 height 5
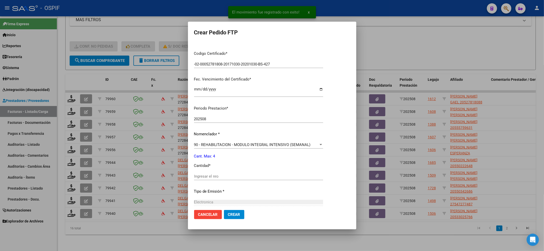
click at [202, 174] on input "Ingresar el nro" at bounding box center [258, 176] width 129 height 5
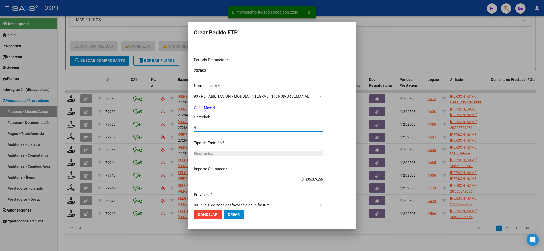
scroll to position [158, 0]
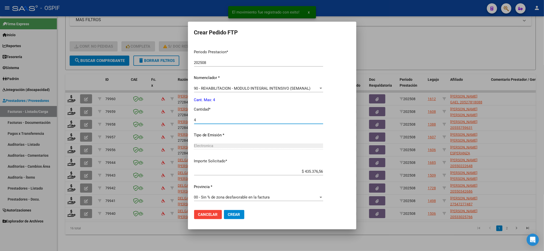
type input "4"
click at [227, 219] on button "Crear" at bounding box center [234, 214] width 20 height 9
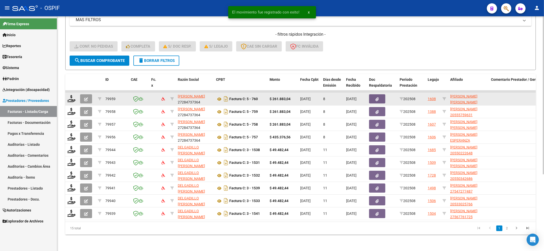
click at [70, 93] on datatable-body-cell at bounding box center [71, 99] width 13 height 13
click at [72, 95] on icon at bounding box center [71, 98] width 8 height 7
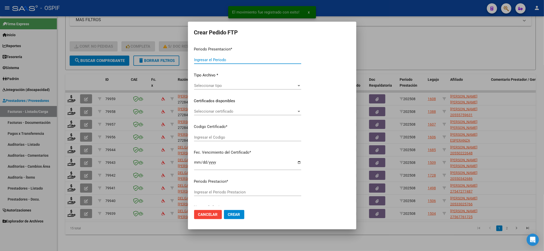
type input "202508"
type input "$ 261.883,04"
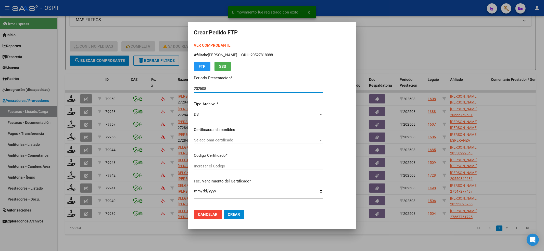
type input "010005203424620220325-20270325-BS-427"
type input "[DATE]"
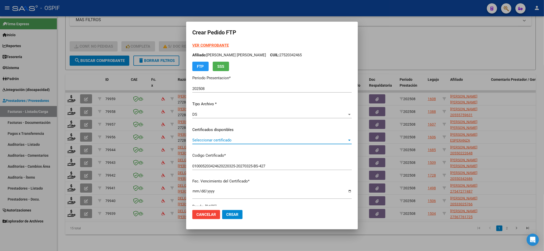
click at [205, 142] on span "Seleccionar certificado" at bounding box center [269, 140] width 155 height 5
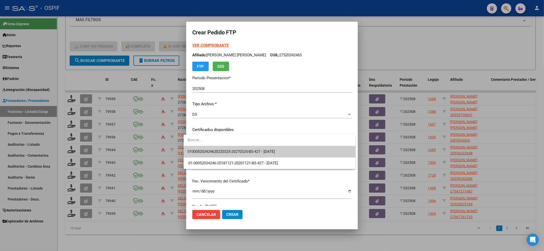
click at [201, 148] on span "010005203424620220325-20270325-BS-427 - [DATE]" at bounding box center [270, 151] width 164 height 11
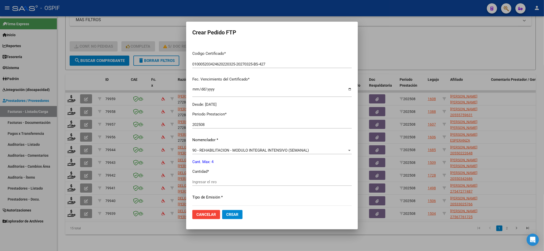
click at [196, 182] on input "Ingresar el nro" at bounding box center [271, 182] width 159 height 5
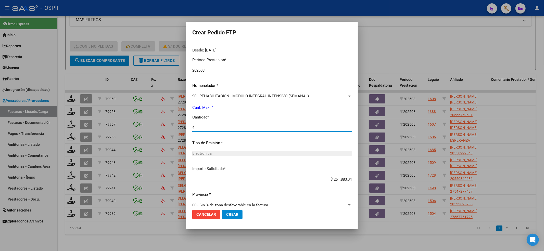
scroll to position [164, 0]
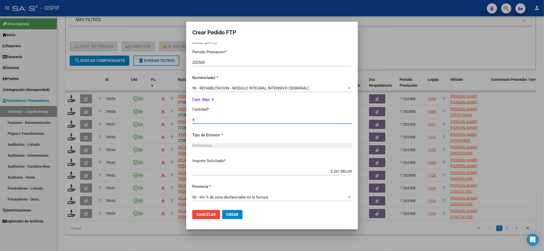
type input "4"
click at [226, 212] on button "Crear" at bounding box center [232, 214] width 20 height 9
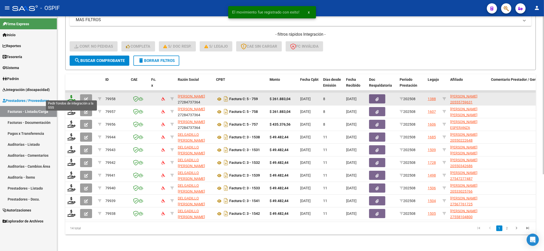
click at [70, 96] on icon at bounding box center [71, 98] width 8 height 7
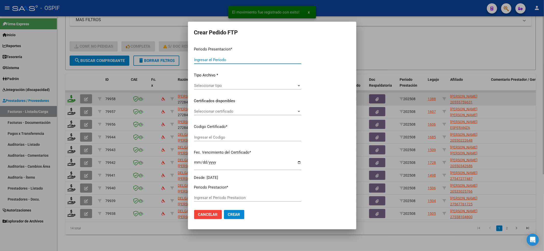
type input "202508"
type input "$ 261.883,04"
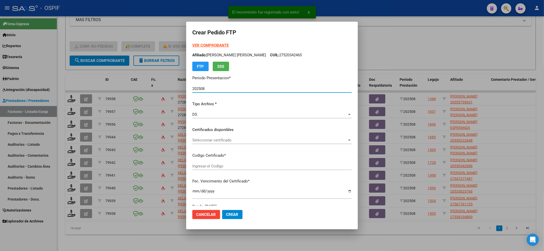
type input "0200055575963-20221117-20241117-BS-427"
type input "[DATE]"
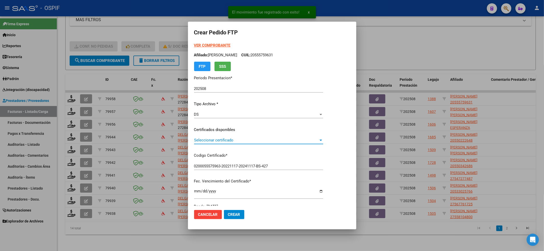
click at [228, 140] on span "Seleccionar certificado" at bounding box center [256, 140] width 125 height 5
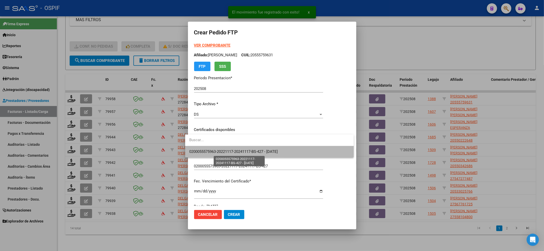
click at [222, 150] on span "0200055575963-20221117-20241117-BS-427 - [DATE]" at bounding box center [233, 152] width 89 height 5
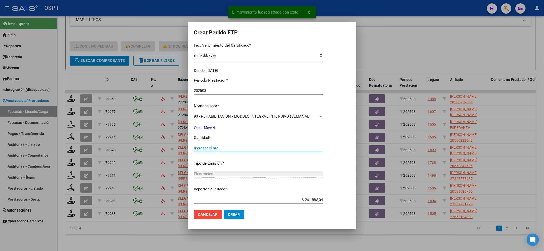
click at [216, 149] on input "Ingresar el nro" at bounding box center [258, 148] width 129 height 5
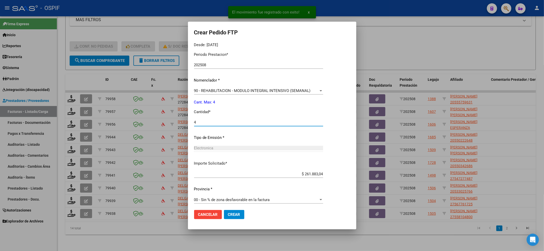
scroll to position [164, 0]
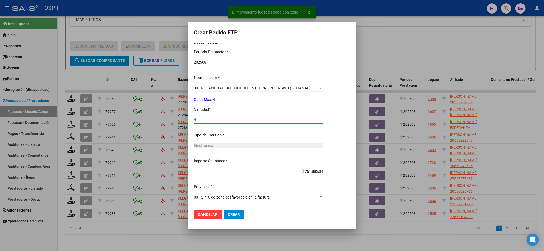
type input "4"
click at [229, 217] on button "Crear" at bounding box center [234, 214] width 20 height 9
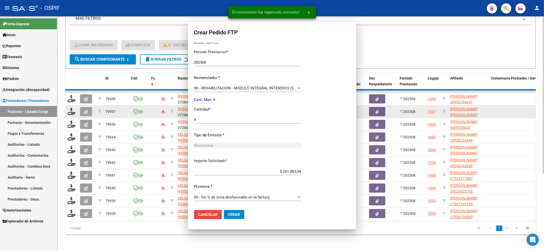
scroll to position [0, 0]
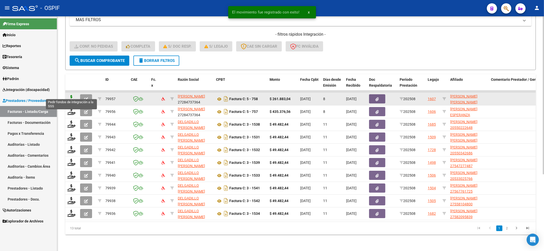
click at [70, 95] on icon at bounding box center [71, 98] width 8 height 7
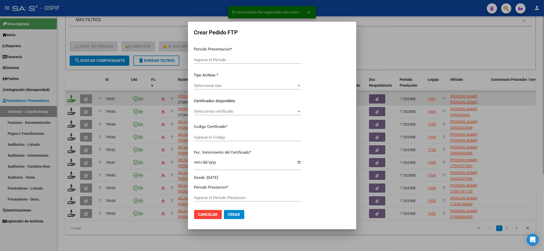
type input "202508"
type input "$ 261.883,04"
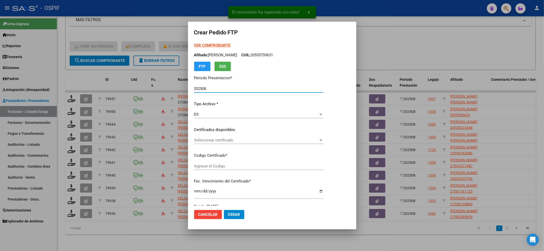
type input "0100059005246-20240429-20261029-BS AS-4"
type input "[DATE]"
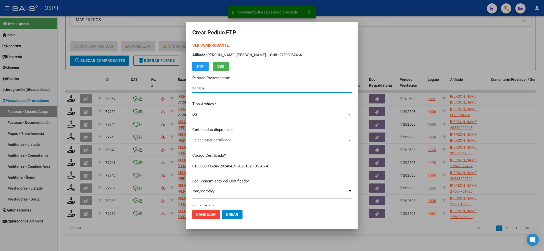
click at [241, 143] on div "Seleccionar certificado Seleccionar certificado" at bounding box center [271, 141] width 159 height 8
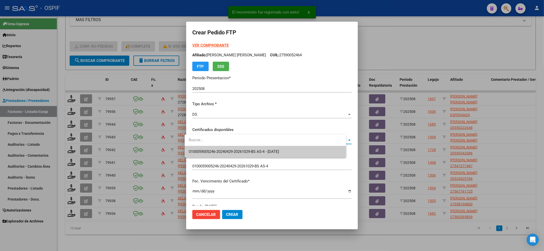
click at [237, 152] on span "0100059005246-20240429-20261029-BS AS-4 - [DATE]" at bounding box center [234, 152] width 90 height 5
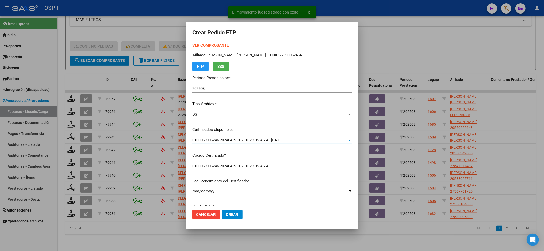
scroll to position [102, 0]
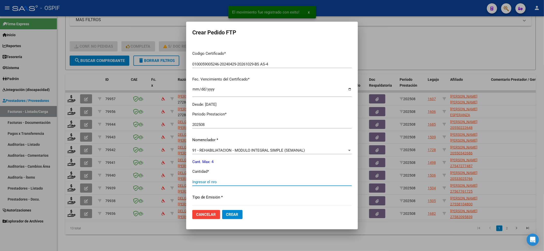
drag, startPoint x: 206, startPoint y: 182, endPoint x: 208, endPoint y: 184, distance: 2.7
click at [207, 182] on input "Ingresar el nro" at bounding box center [271, 182] width 159 height 5
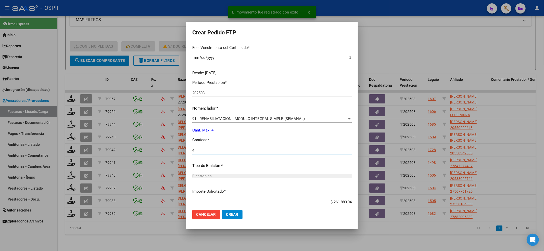
scroll to position [164, 0]
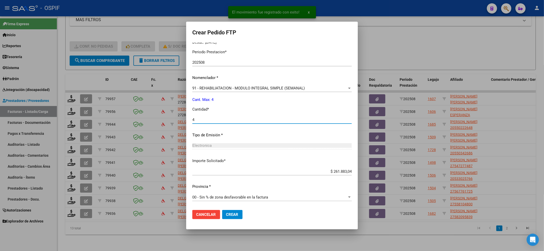
type input "4"
click at [230, 213] on span "Crear" at bounding box center [232, 215] width 12 height 5
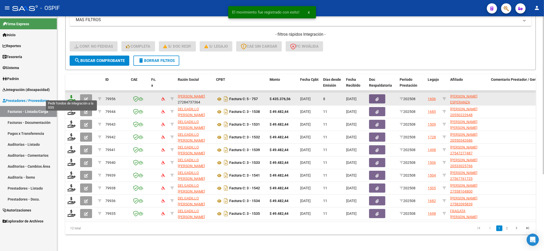
click at [69, 95] on icon at bounding box center [71, 98] width 8 height 7
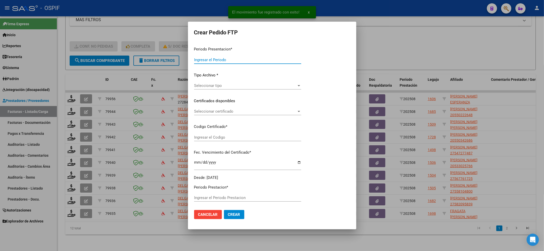
type input "202508"
type input "$ 435.376,56"
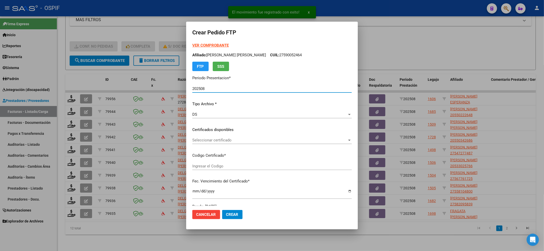
type input "0100059005247-20220811-20270811-BS-427"
type input "[DATE]"
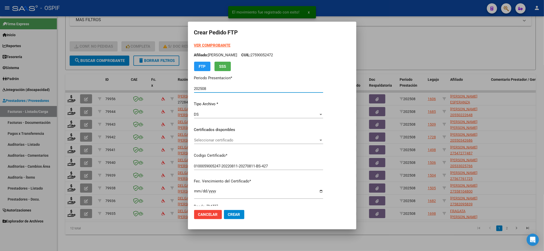
click at [207, 141] on span "Seleccionar certificado" at bounding box center [256, 140] width 125 height 5
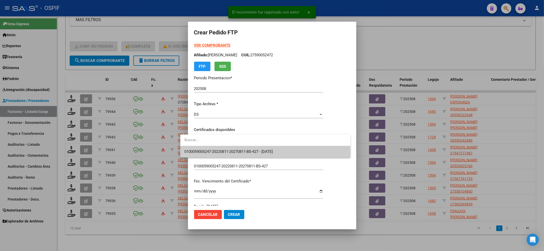
click at [207, 146] on span "0100059005247-20220811-20270811-BS-427 - [DATE]" at bounding box center [265, 151] width 162 height 11
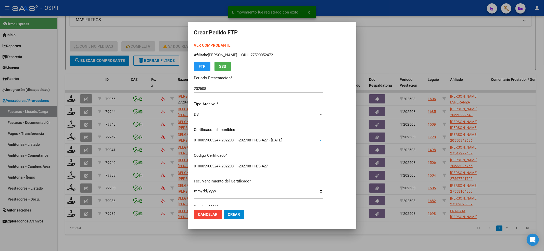
scroll to position [102, 0]
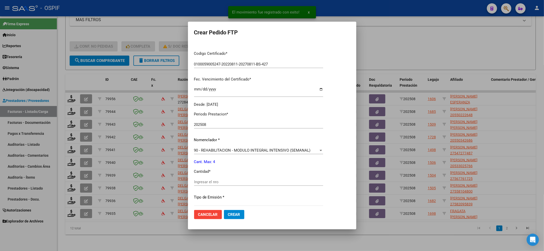
click at [196, 180] on div "Ingresar el nro" at bounding box center [258, 182] width 129 height 8
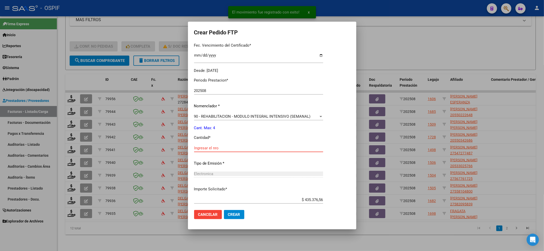
click at [209, 150] on input "Ingresar el nro" at bounding box center [258, 148] width 129 height 5
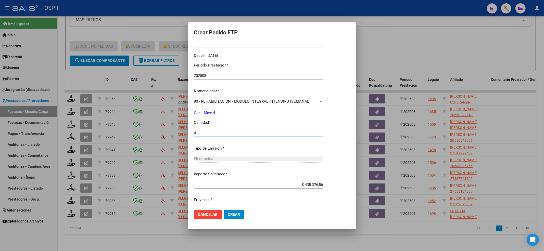
scroll to position [164, 0]
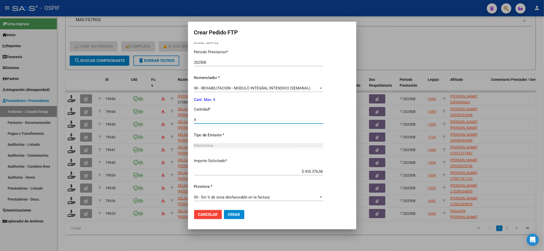
type input "4"
click at [228, 215] on span "Crear" at bounding box center [234, 215] width 12 height 5
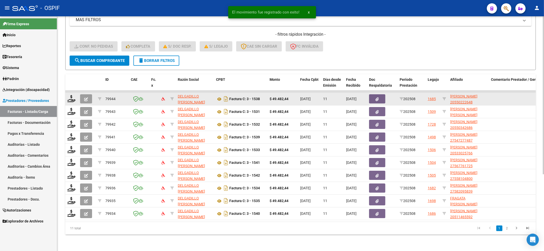
click at [70, 97] on div at bounding box center [71, 99] width 9 height 8
click at [70, 95] on icon at bounding box center [71, 98] width 8 height 7
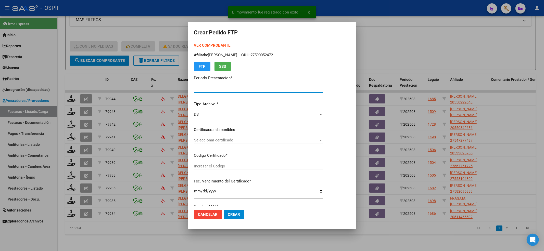
type input "202508"
type input "$ 49.482,44"
type input "02-00055022264-20220719-20250719-BS-427"
type input "[DATE]"
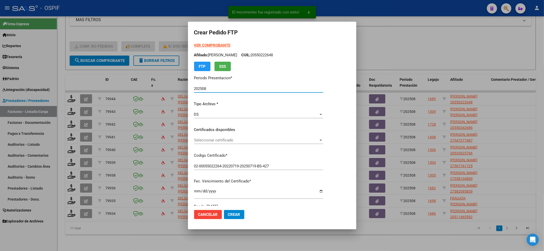
click at [240, 142] on span "Seleccionar certificado" at bounding box center [256, 140] width 125 height 5
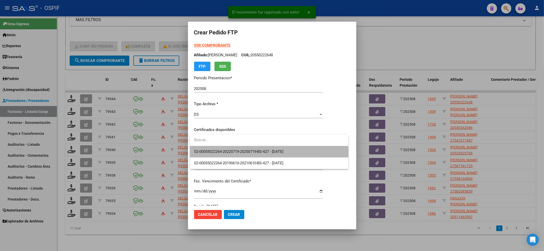
click at [237, 146] on span "02-00055022264-20220719-20250719-BS-427 - [DATE]" at bounding box center [269, 151] width 150 height 11
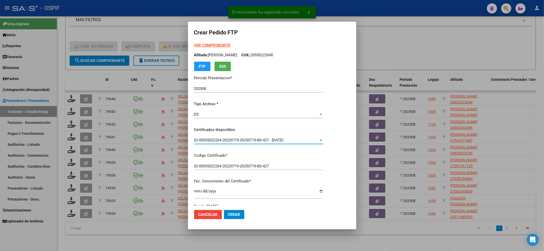
scroll to position [136, 0]
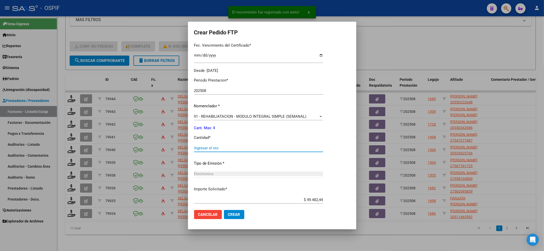
click at [218, 149] on input "Ingresar el nro" at bounding box center [258, 148] width 129 height 5
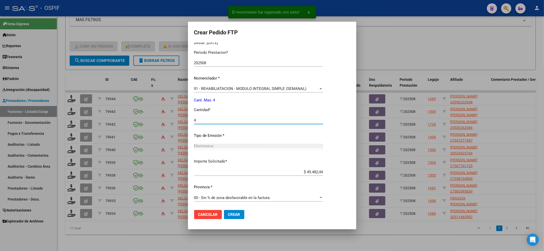
scroll to position [164, 0]
type input "4"
click at [236, 216] on span "Crear" at bounding box center [234, 215] width 12 height 5
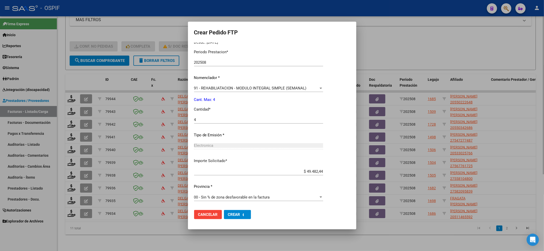
scroll to position [0, 0]
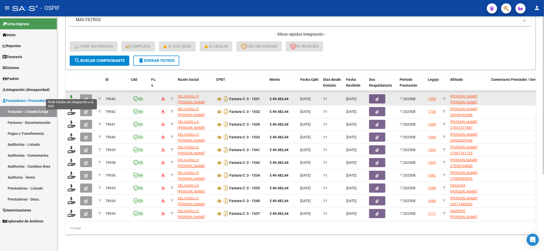
click at [68, 95] on icon at bounding box center [71, 98] width 8 height 7
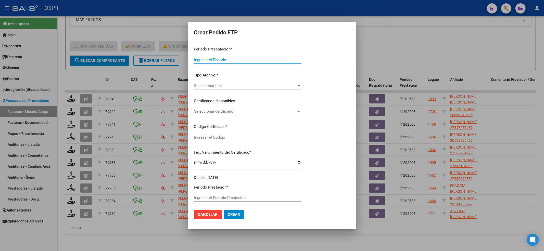
type input "202508"
type input "$ 49.482,44"
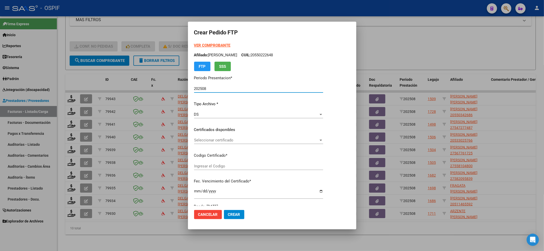
type input "0200052642549-20220906-20250906-BS-427"
type input "[DATE]"
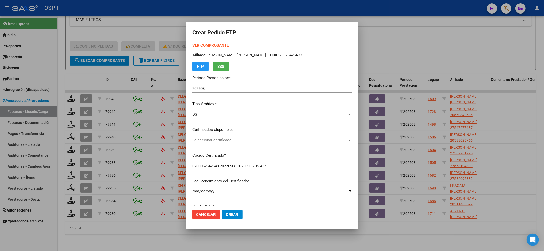
click at [224, 137] on div "Seleccionar certificado Seleccionar certificado" at bounding box center [271, 141] width 159 height 8
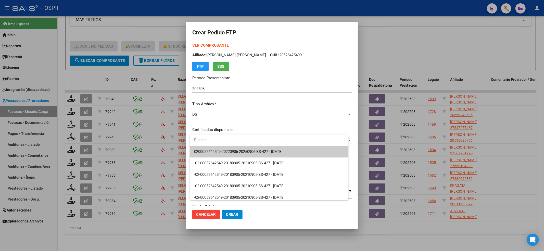
click at [194, 147] on span "0200052642549-20220906-20250906-BS-427 - [DATE]" at bounding box center [269, 151] width 150 height 11
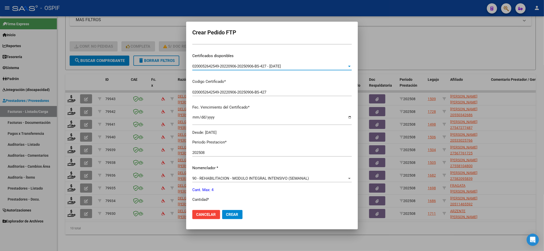
scroll to position [136, 0]
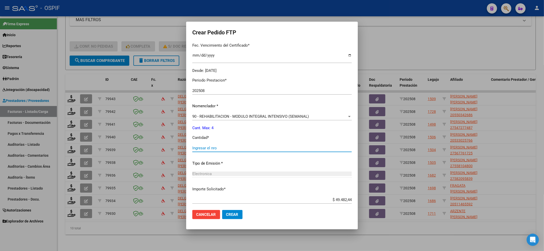
click at [210, 150] on input "Ingresar el nro" at bounding box center [271, 148] width 159 height 5
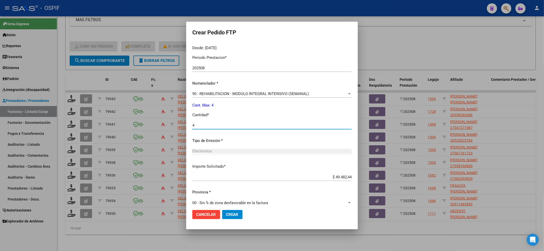
scroll to position [164, 0]
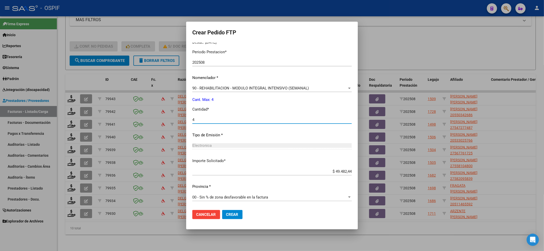
type input "4"
drag, startPoint x: 240, startPoint y: 208, endPoint x: 234, endPoint y: 214, distance: 8.5
click at [239, 210] on mat-dialog-actions "Cancelar Crear" at bounding box center [271, 214] width 159 height 17
click at [234, 214] on span "Crear" at bounding box center [232, 215] width 12 height 5
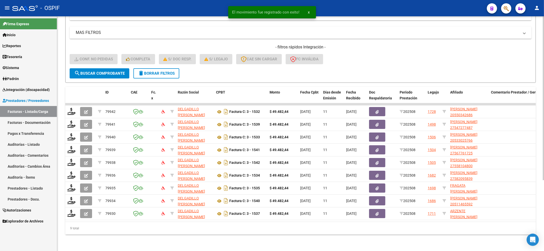
scroll to position [102, 0]
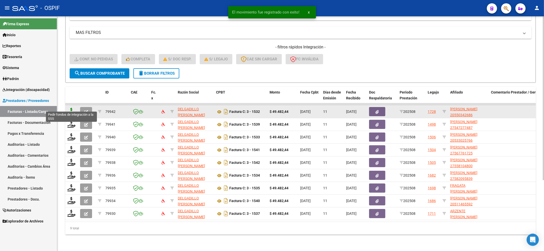
click at [68, 109] on icon at bounding box center [71, 111] width 8 height 7
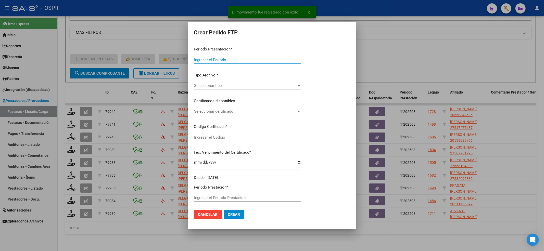
type input "202508"
type input "$ 49.482,44"
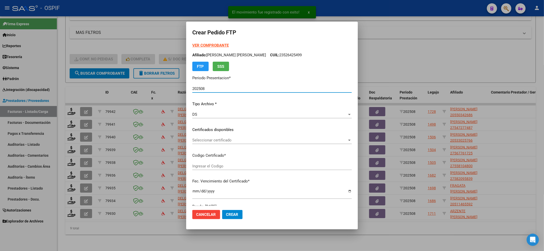
type input "0200055034268-20220913-20250913-BS-427"
type input "[DATE]"
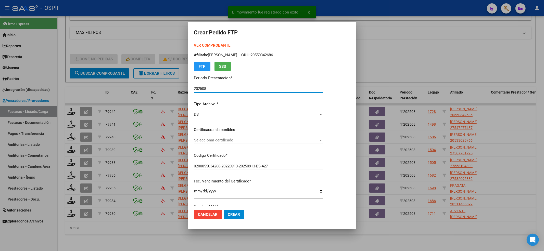
click at [211, 138] on div "Seleccionar certificado Seleccionar certificado" at bounding box center [258, 143] width 129 height 13
click at [215, 137] on div "Seleccionar certificado Seleccionar certificado" at bounding box center [258, 141] width 129 height 8
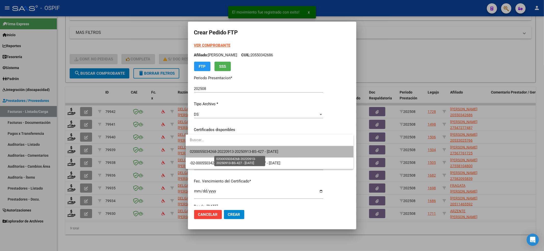
click at [196, 153] on span "0200055034268-20220913-20250913-BS-427 - [DATE]" at bounding box center [234, 152] width 89 height 5
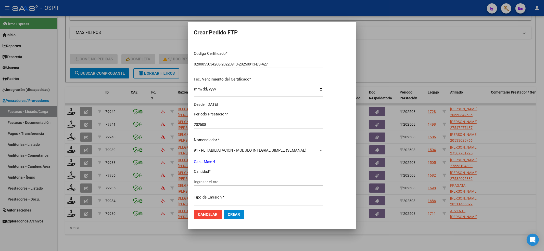
click at [205, 187] on div "Ingresar el nro" at bounding box center [258, 184] width 129 height 13
drag, startPoint x: 204, startPoint y: 178, endPoint x: 206, endPoint y: 182, distance: 4.8
click at [204, 178] on div "Periodo Prestacion * 202508 Ingresar el Periodo Prestacion Nomenclador * 91 - R…" at bounding box center [258, 188] width 129 height 161
click at [211, 184] on input "Ingresar el nro" at bounding box center [258, 182] width 129 height 5
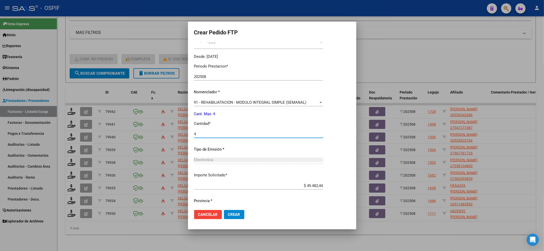
scroll to position [164, 0]
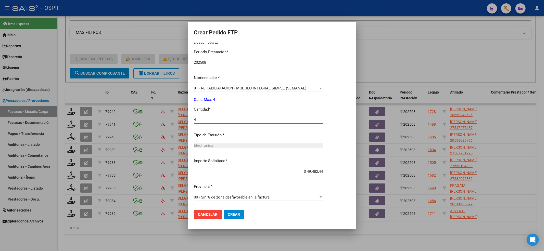
type input "4"
click at [228, 216] on span "Crear" at bounding box center [234, 215] width 12 height 5
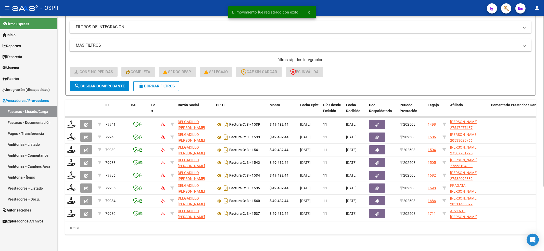
scroll to position [89, 0]
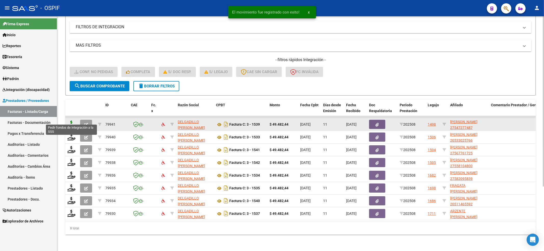
click at [68, 121] on icon at bounding box center [71, 124] width 8 height 7
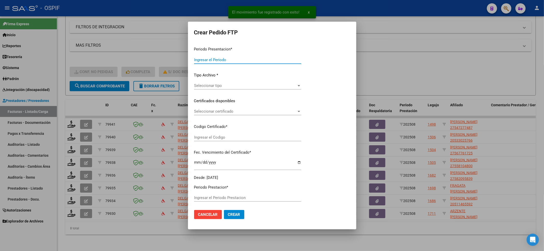
type input "202508"
type input "$ 49.482,44"
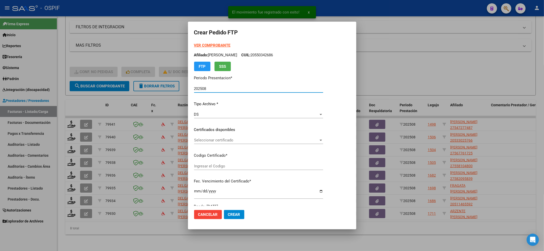
type input "010005472774820230120-20260120-BS-427"
type input "[DATE]"
drag, startPoint x: 264, startPoint y: 136, endPoint x: 258, endPoint y: 139, distance: 6.5
click at [263, 136] on div "VER COMPROBANTE ARCA Padrón Afiliado: [PERSON_NAME]: 20550342686 FTP SSS Period…" at bounding box center [258, 126] width 129 height 167
click at [254, 141] on span "Seleccionar certificado" at bounding box center [256, 140] width 125 height 5
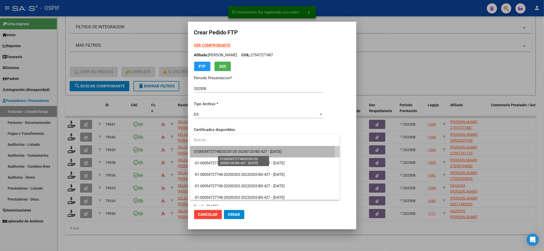
click at [244, 151] on span "010005472774820230120-20260120-BS-427 - [DATE]" at bounding box center [238, 152] width 88 height 5
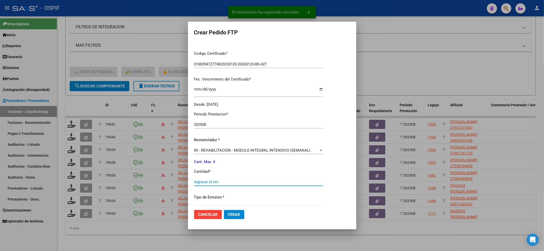
click at [213, 181] on input "Ingresar el nro" at bounding box center [258, 182] width 129 height 5
type input "4"
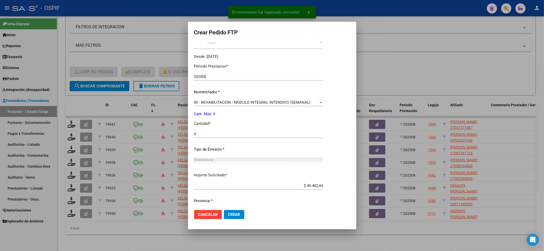
scroll to position [164, 0]
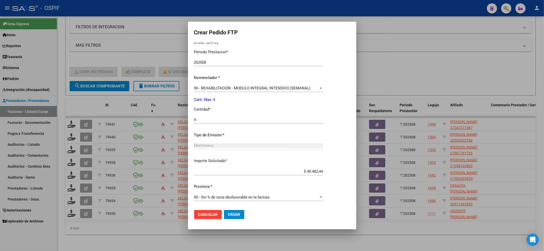
click at [235, 213] on span "Crear" at bounding box center [234, 215] width 12 height 5
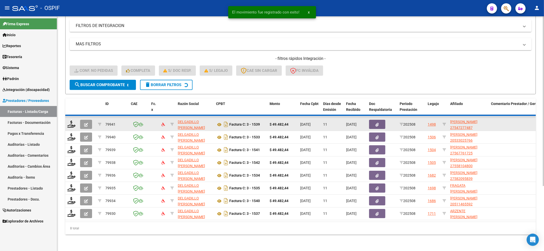
scroll to position [76, 0]
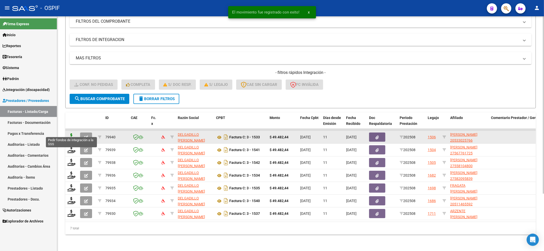
click at [75, 133] on icon at bounding box center [71, 136] width 8 height 7
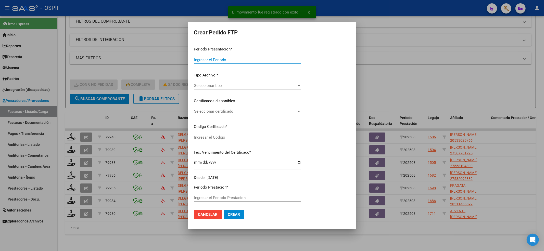
type input "202508"
type input "$ 49.482,44"
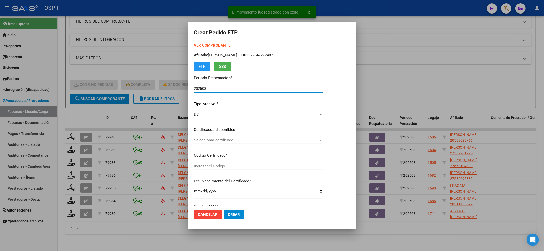
type input "0200053302576-20220826-20320826-BS-427"
type input "[DATE]"
click at [243, 141] on span "Seleccionar certificado" at bounding box center [256, 140] width 125 height 5
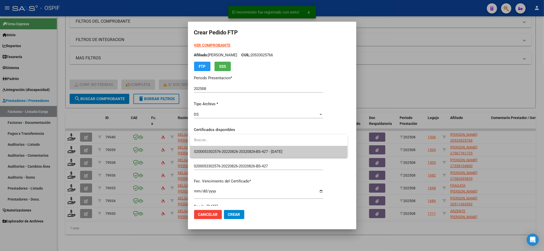
click at [233, 147] on span "0200053302576-20220826-20320826-BS-427 - [DATE]" at bounding box center [269, 151] width 150 height 11
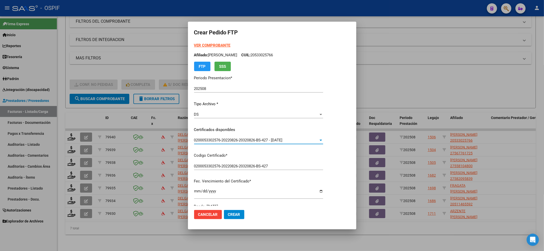
scroll to position [102, 0]
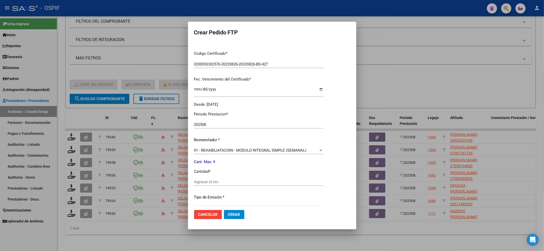
click at [208, 183] on input "Ingresar el nro" at bounding box center [258, 182] width 129 height 5
type input "4"
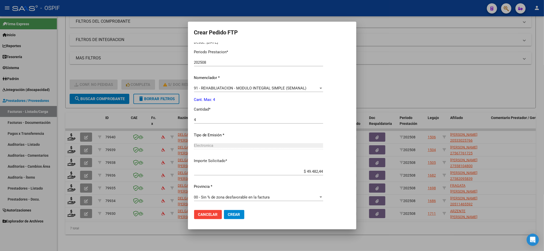
drag, startPoint x: 244, startPoint y: 212, endPoint x: 235, endPoint y: 212, distance: 9.4
click at [241, 212] on mat-dialog-actions "Cancelar Crear" at bounding box center [272, 214] width 156 height 17
click at [234, 212] on button "Crear" at bounding box center [234, 214] width 20 height 9
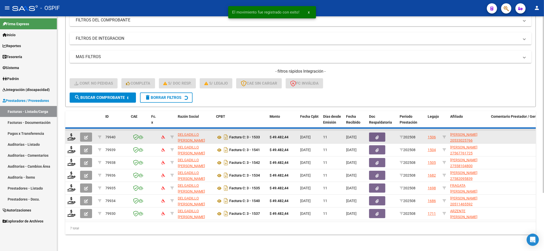
scroll to position [63, 0]
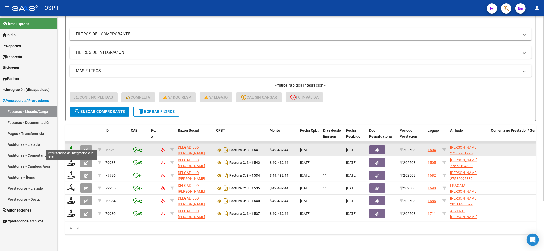
click at [71, 146] on icon at bounding box center [71, 149] width 8 height 7
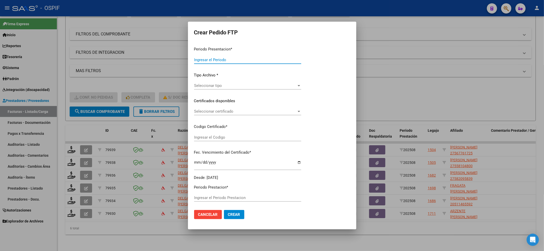
type input "202508"
type input "$ 49.482,44"
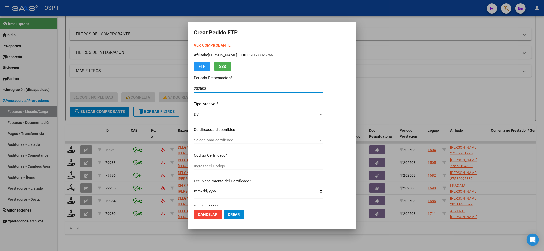
type input "010005677617220220826-20250826-BS-427"
type input "[DATE]"
drag, startPoint x: 245, startPoint y: 145, endPoint x: 240, endPoint y: 132, distance: 14.3
click at [245, 145] on div "Seleccionar certificado Seleccionar certificado" at bounding box center [258, 143] width 129 height 13
drag, startPoint x: 236, startPoint y: 130, endPoint x: 228, endPoint y: 141, distance: 13.6
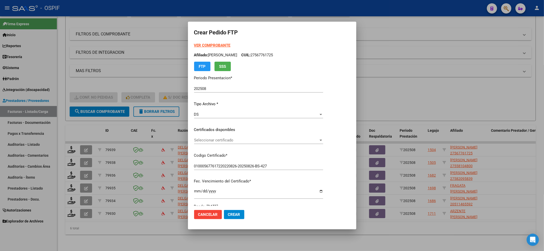
click at [233, 136] on div "VER COMPROBANTE ARCA Padrón Afiliado: [PERSON_NAME] CUIL: 27567761725 FTP SSS P…" at bounding box center [258, 126] width 129 height 167
click at [224, 141] on span "Seleccionar certificado" at bounding box center [256, 140] width 125 height 5
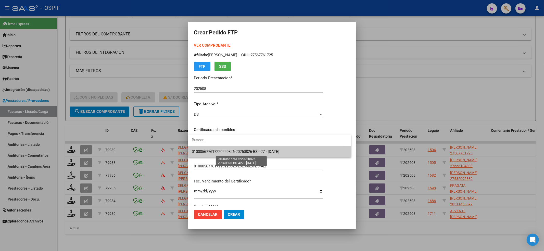
click at [203, 152] on span "010005677617220220826-20250826-BS-427 - [DATE]" at bounding box center [236, 152] width 88 height 5
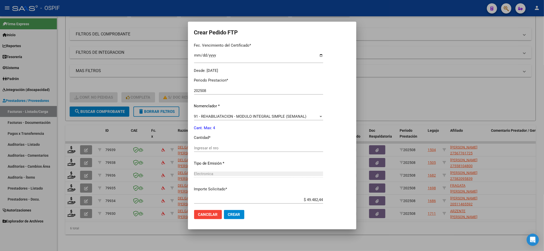
click at [208, 147] on input "Ingresar el nro" at bounding box center [258, 148] width 129 height 5
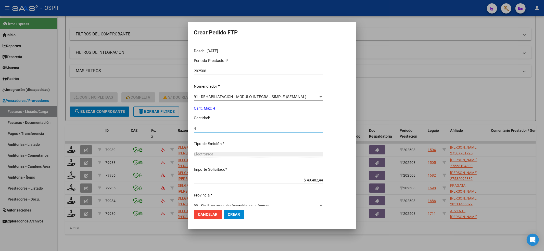
scroll to position [164, 0]
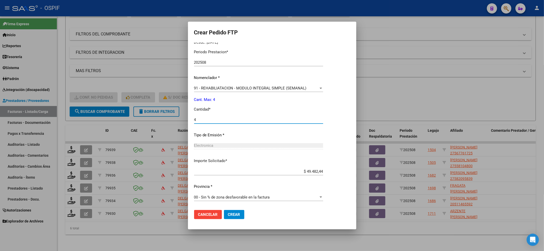
type input "4"
click at [239, 212] on button "Crear" at bounding box center [234, 214] width 20 height 9
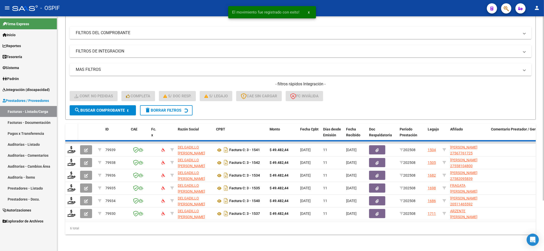
scroll to position [51, 0]
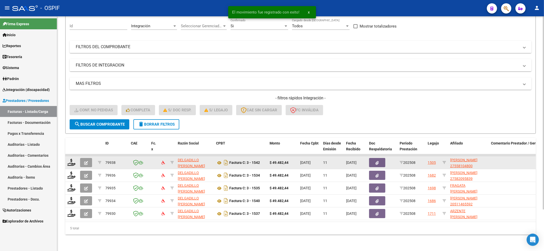
click at [69, 162] on datatable-body-cell at bounding box center [71, 163] width 13 height 13
click at [69, 160] on icon at bounding box center [71, 162] width 8 height 7
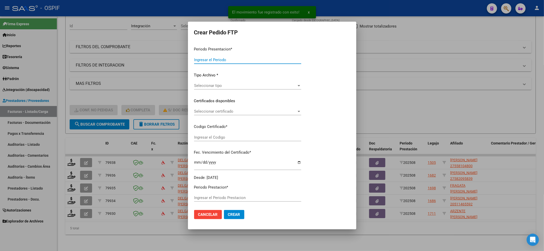
type input "202508"
type input "$ 49.482,44"
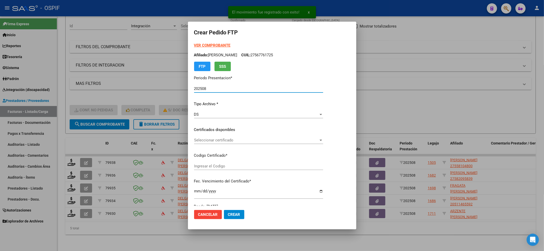
type input "010005581048020231205-20281205-AND-129"
type input "[DATE]"
click at [228, 142] on span "Seleccionar certificado" at bounding box center [256, 140] width 125 height 5
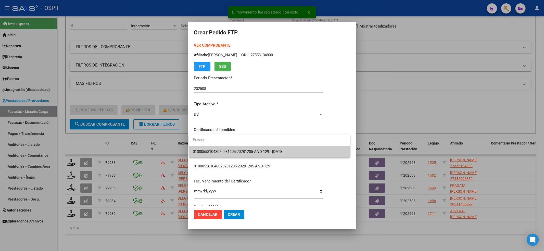
click at [235, 158] on div at bounding box center [272, 125] width 544 height 251
click at [234, 154] on p "Codigo Certificado *" at bounding box center [258, 156] width 129 height 6
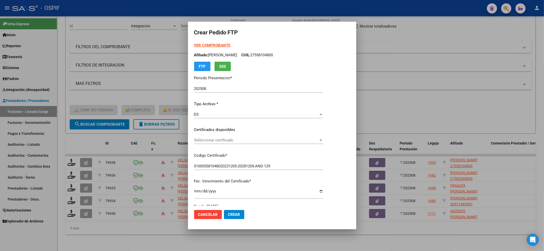
click at [233, 142] on div "Seleccionar certificado Seleccionar certificado" at bounding box center [258, 143] width 129 height 13
click at [232, 144] on div "Seleccionar certificado Seleccionar certificado" at bounding box center [258, 143] width 129 height 13
click at [232, 139] on span "Seleccionar certificado" at bounding box center [256, 140] width 125 height 5
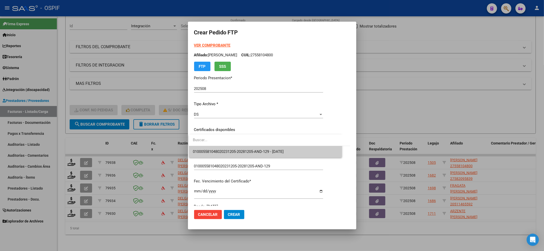
click at [230, 147] on span "010005581048020231205-20281205-AND-129 - [DATE]" at bounding box center [265, 151] width 145 height 11
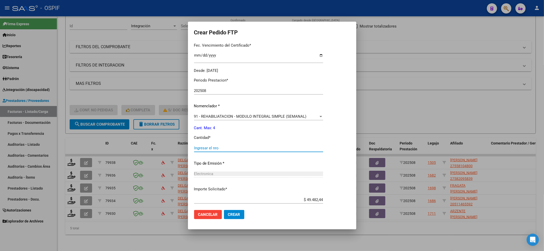
click at [229, 147] on input "Ingresar el nro" at bounding box center [258, 148] width 129 height 5
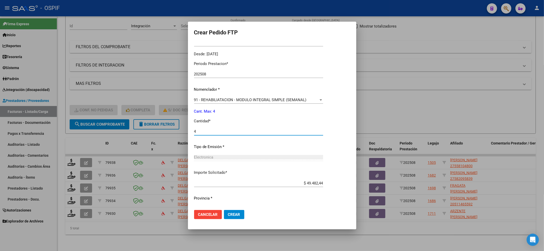
scroll to position [164, 0]
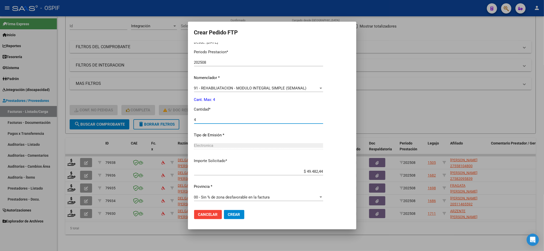
type input "4"
click at [233, 212] on button "Crear" at bounding box center [234, 214] width 20 height 9
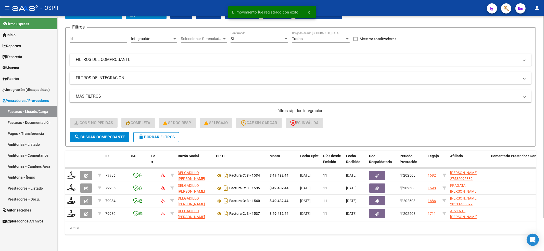
scroll to position [38, 0]
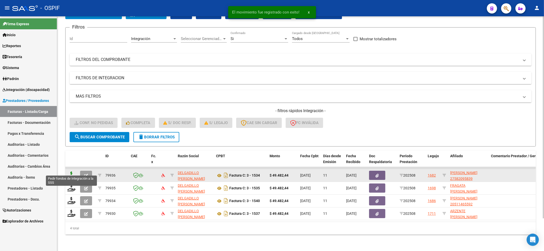
click at [71, 172] on icon at bounding box center [71, 175] width 8 height 7
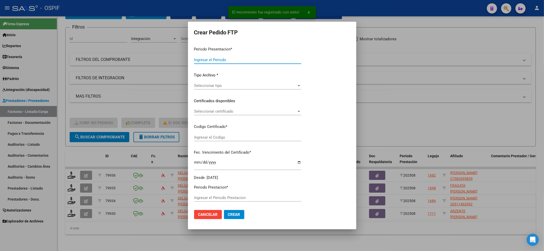
type input "202508"
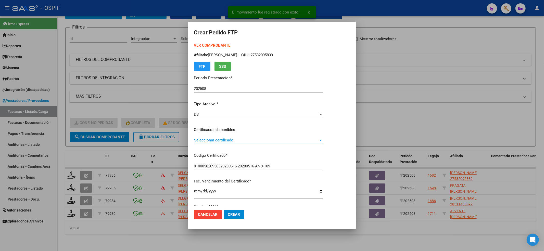
click at [220, 142] on span "Seleccionar certificado" at bounding box center [256, 140] width 125 height 5
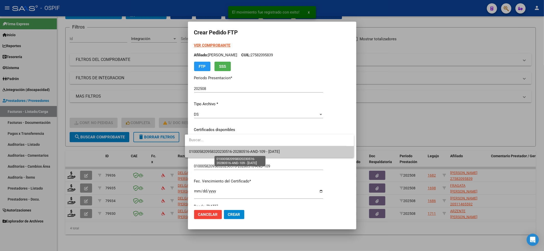
click at [219, 150] on span "010005820958320230516-20280516-AND-109 - [DATE]" at bounding box center [234, 152] width 91 height 5
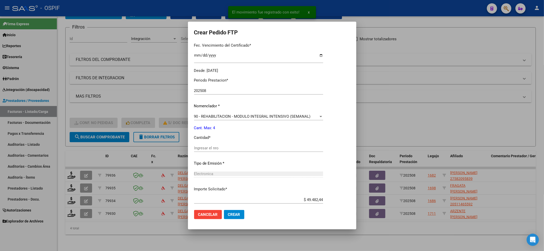
click at [219, 150] on input "Ingresar el nro" at bounding box center [258, 148] width 129 height 5
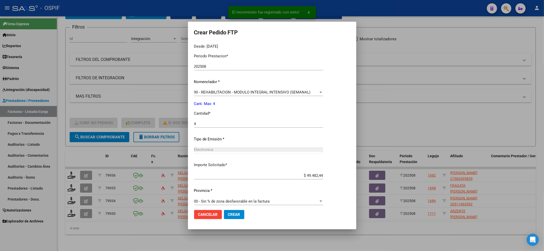
scroll to position [164, 0]
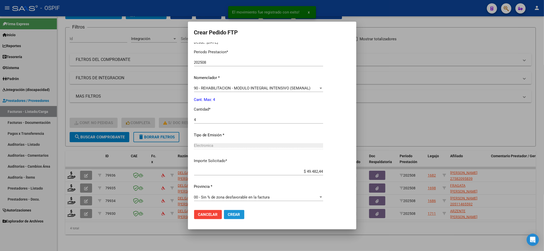
click at [228, 215] on span "Crear" at bounding box center [234, 215] width 12 height 5
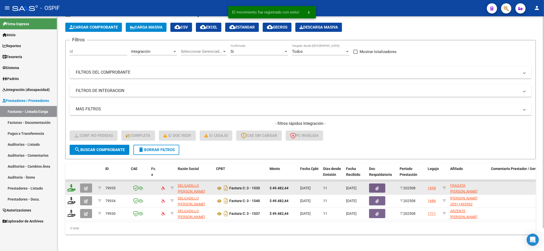
scroll to position [25, 0]
click at [67, 171] on datatable-header-cell at bounding box center [71, 175] width 13 height 22
click at [67, 182] on datatable-body-cell at bounding box center [71, 188] width 13 height 13
click at [68, 184] on icon at bounding box center [71, 187] width 8 height 7
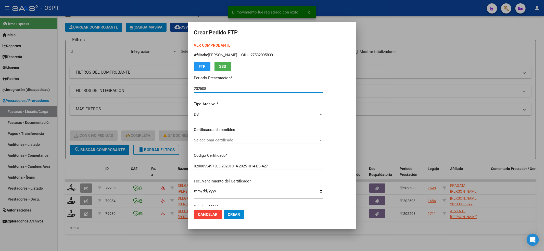
click at [247, 141] on span "Seleccionar certificado" at bounding box center [256, 140] width 125 height 5
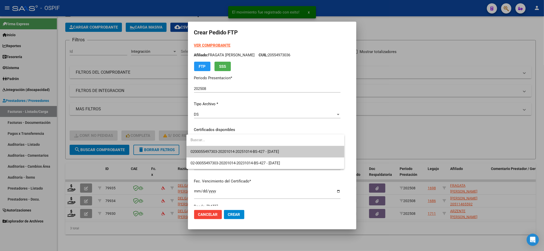
click at [244, 148] on span "0200055497303-20201014-20251014-BS-427 - [DATE]" at bounding box center [266, 151] width 150 height 11
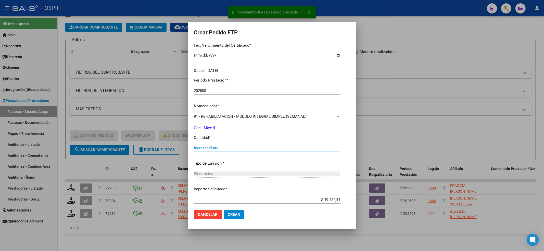
click at [223, 147] on input "Ingresar el nro" at bounding box center [267, 148] width 146 height 5
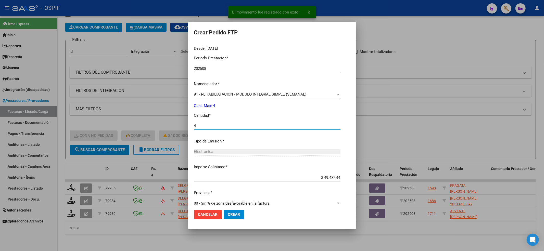
scroll to position [164, 0]
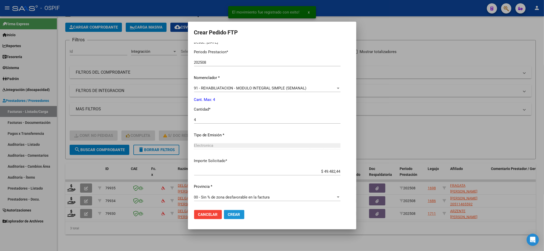
click at [232, 218] on button "Crear" at bounding box center [234, 214] width 20 height 9
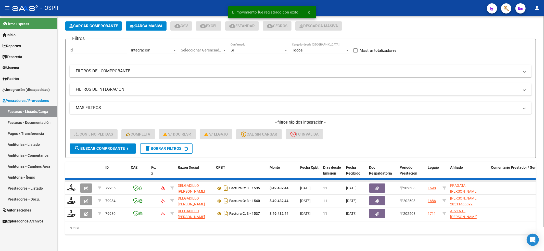
scroll to position [12, 0]
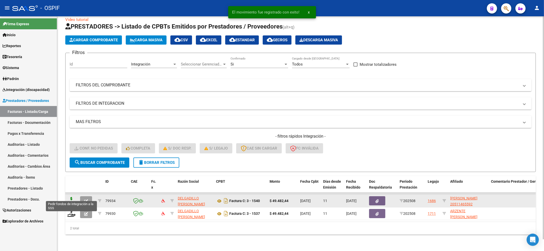
click at [69, 197] on icon at bounding box center [71, 200] width 8 height 7
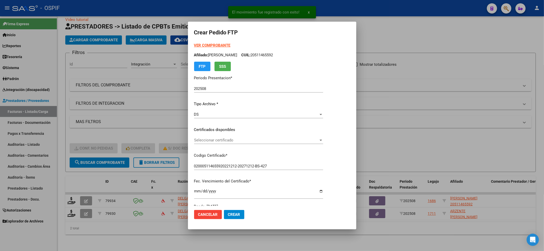
click at [228, 143] on div "Seleccionar certificado Seleccionar certificado" at bounding box center [258, 141] width 129 height 8
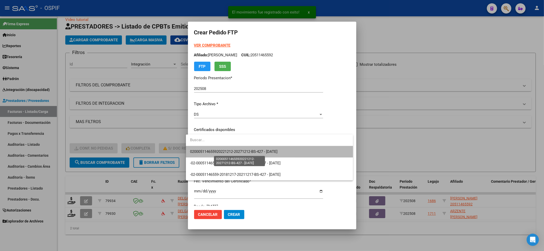
click at [227, 150] on span "020005114655920221212-20271212-BS-427 - [DATE]" at bounding box center [234, 152] width 88 height 5
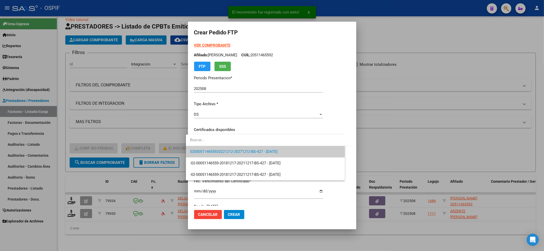
scroll to position [102, 0]
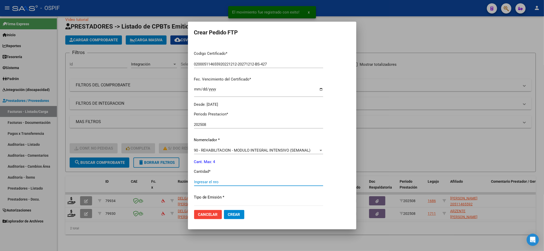
click at [201, 184] on input "Ingresar el nro" at bounding box center [258, 182] width 129 height 5
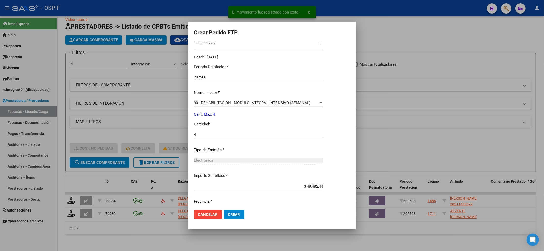
scroll to position [164, 0]
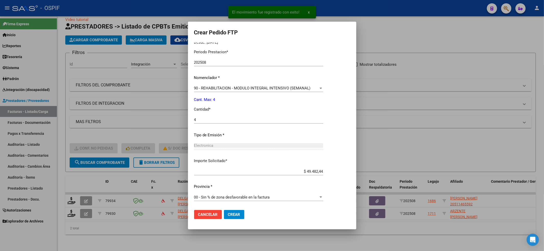
click at [230, 213] on span "Crear" at bounding box center [234, 215] width 12 height 5
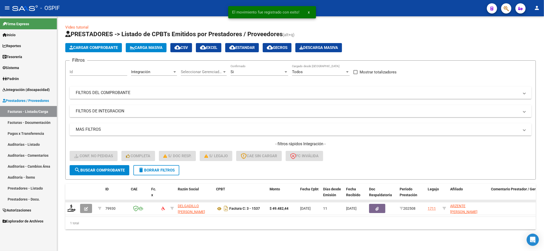
scroll to position [0, 0]
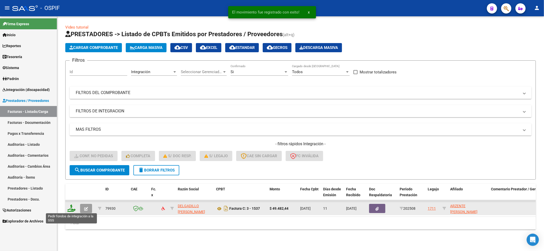
click at [70, 209] on icon at bounding box center [71, 208] width 8 height 7
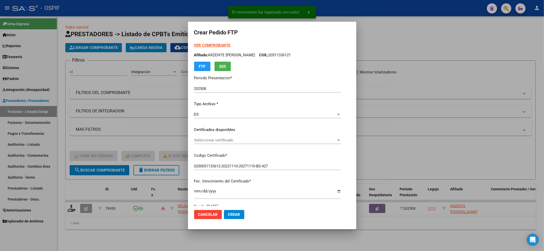
click at [205, 143] on div "Seleccionar certificado Seleccionar certificado" at bounding box center [267, 143] width 147 height 13
click at [205, 142] on span "Seleccionar certificado" at bounding box center [265, 140] width 142 height 5
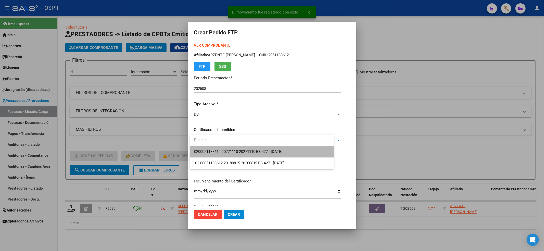
click at [204, 149] on span "0200051133612-20221110-20271110-BS-427 - [DATE]" at bounding box center [262, 151] width 136 height 11
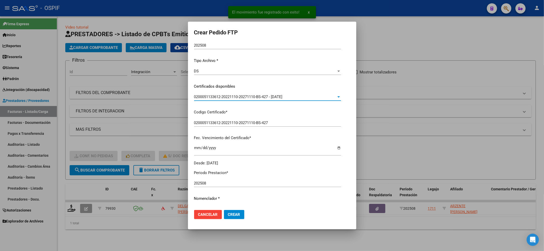
scroll to position [102, 0]
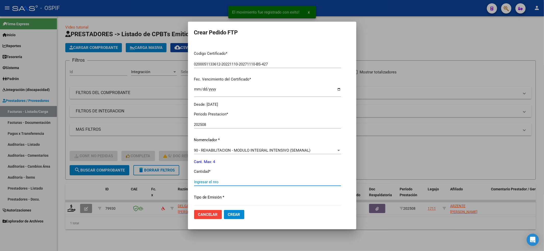
click at [206, 180] on input "Ingresar el nro" at bounding box center [267, 182] width 147 height 5
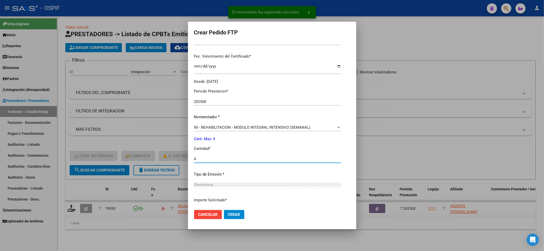
scroll to position [164, 0]
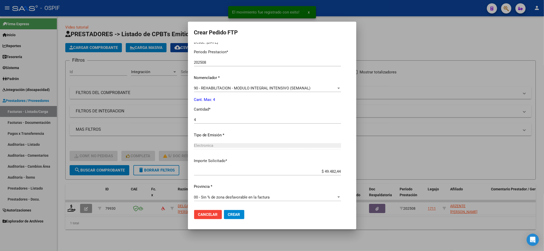
click at [236, 211] on mat-dialog-actions "Cancelar Crear" at bounding box center [272, 214] width 156 height 17
click at [236, 216] on span "Crear" at bounding box center [234, 215] width 12 height 5
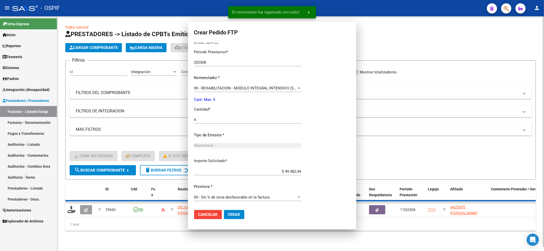
scroll to position [0, 0]
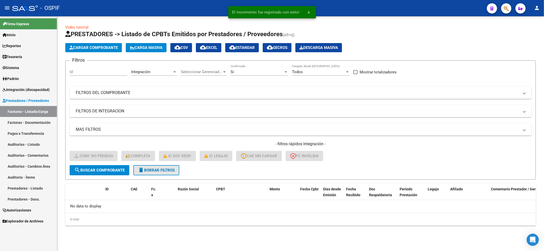
click at [167, 171] on span "delete Borrar Filtros" at bounding box center [156, 170] width 37 height 5
